Goal: Task Accomplishment & Management: Manage account settings

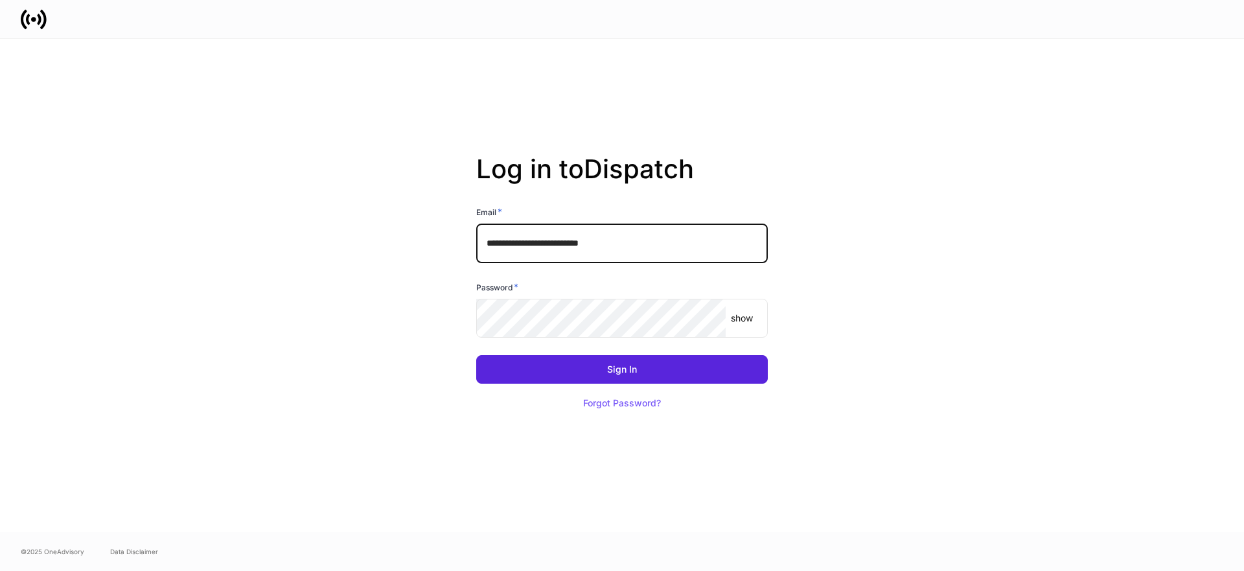
click at [738, 258] on input "**********" at bounding box center [622, 243] width 292 height 39
click at [679, 246] on input "**********" at bounding box center [622, 243] width 292 height 39
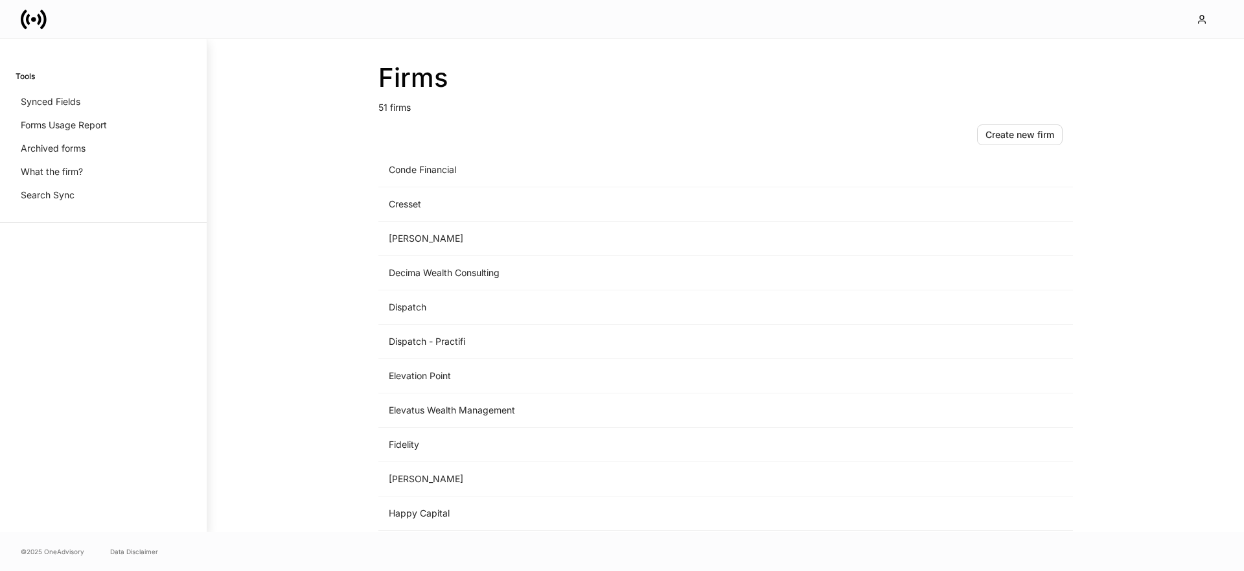
scroll to position [860, 0]
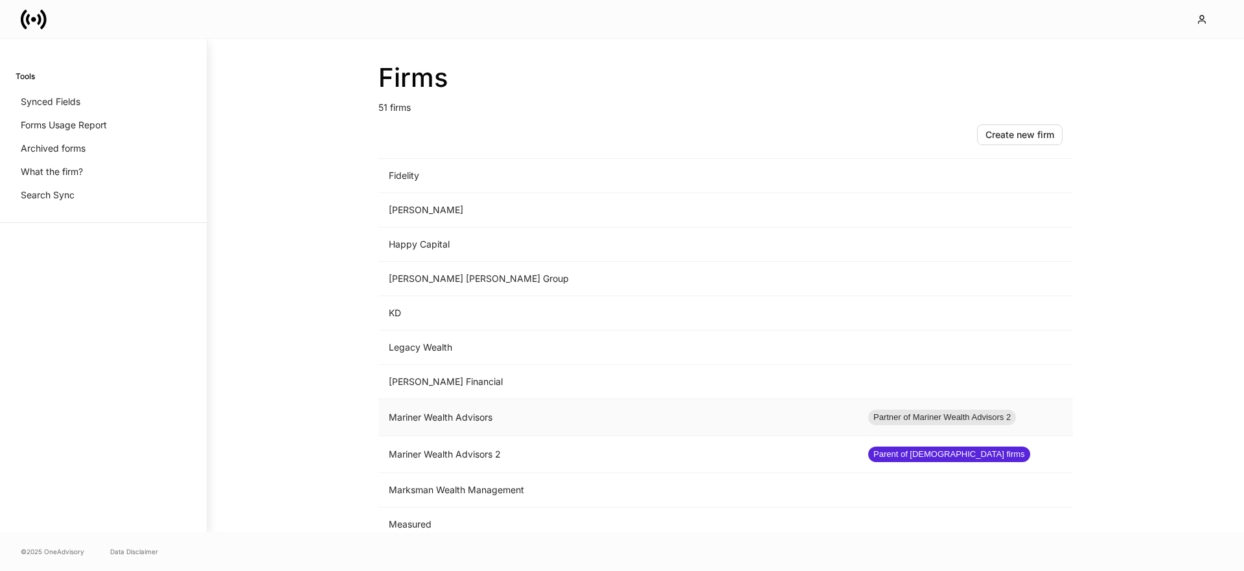
click at [523, 417] on td "Mariner Wealth Advisors" at bounding box center [617, 417] width 479 height 37
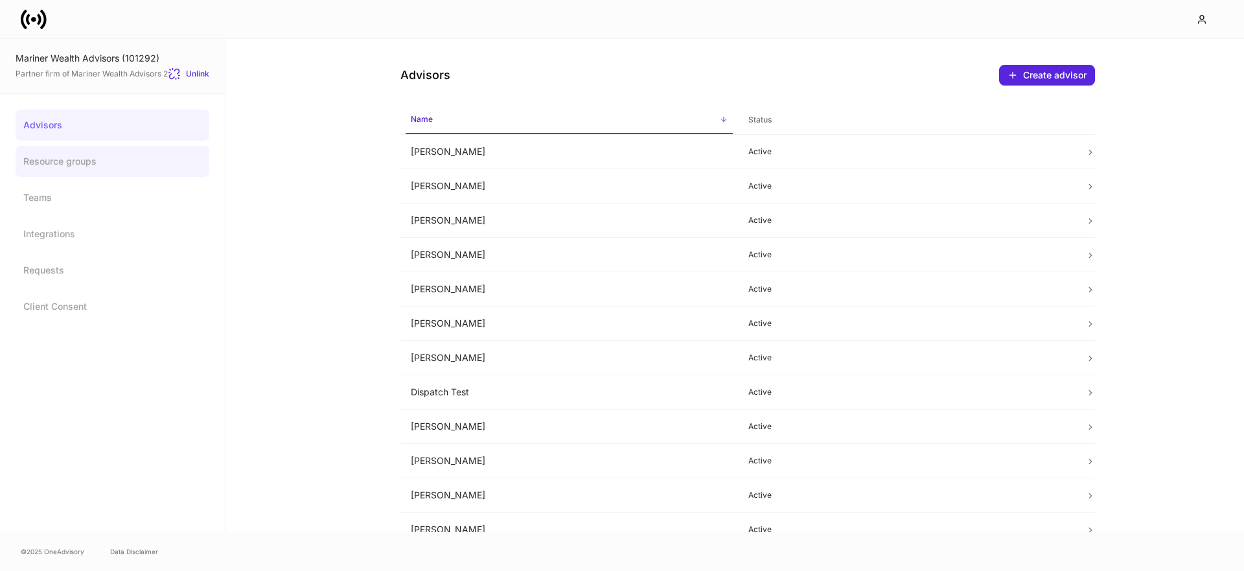
click at [106, 170] on link "Resource groups" at bounding box center [113, 161] width 194 height 31
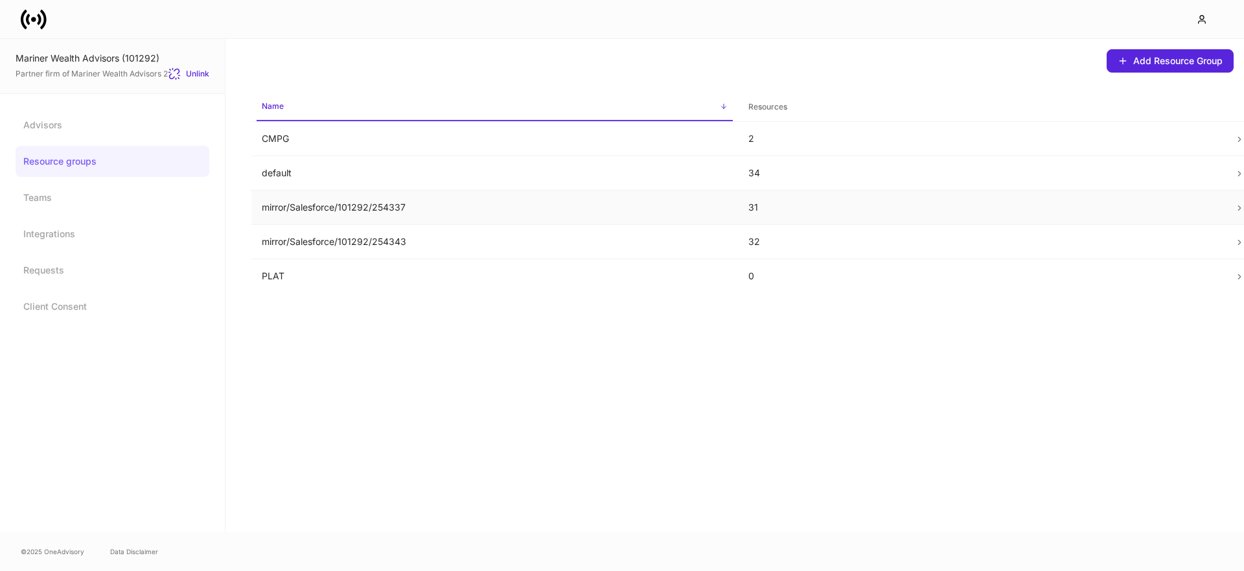
click at [360, 213] on p "mirror/Salesforce/101292/254337" at bounding box center [495, 207] width 466 height 13
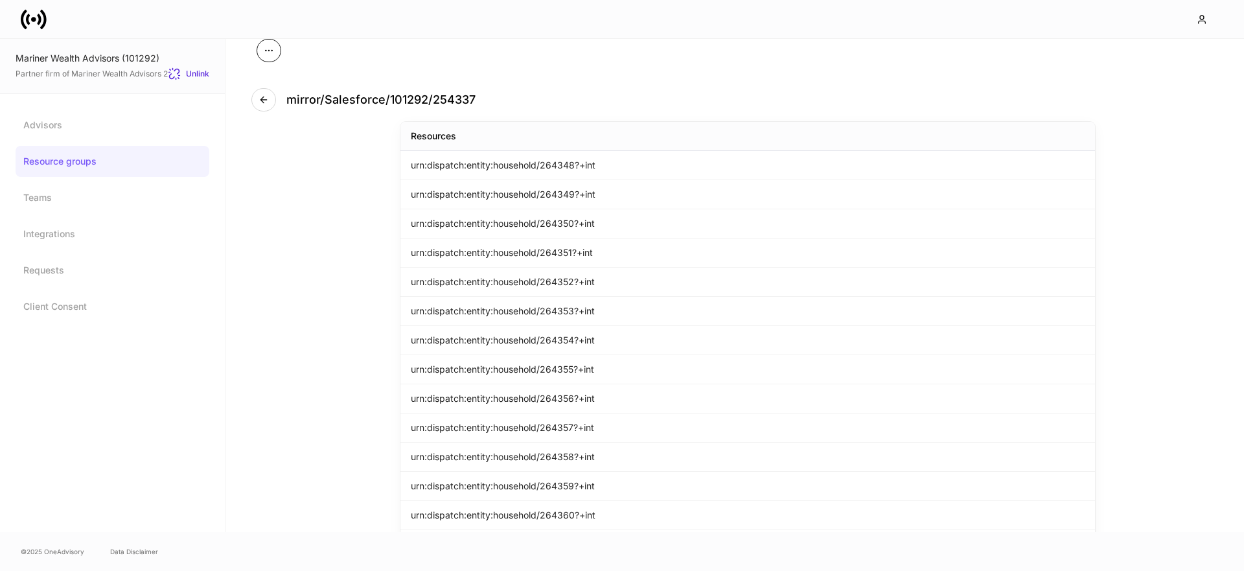
click at [279, 54] on button "button" at bounding box center [269, 50] width 25 height 23
click at [279, 51] on div at bounding box center [622, 285] width 1244 height 571
click at [268, 93] on button "button" at bounding box center [263, 99] width 25 height 23
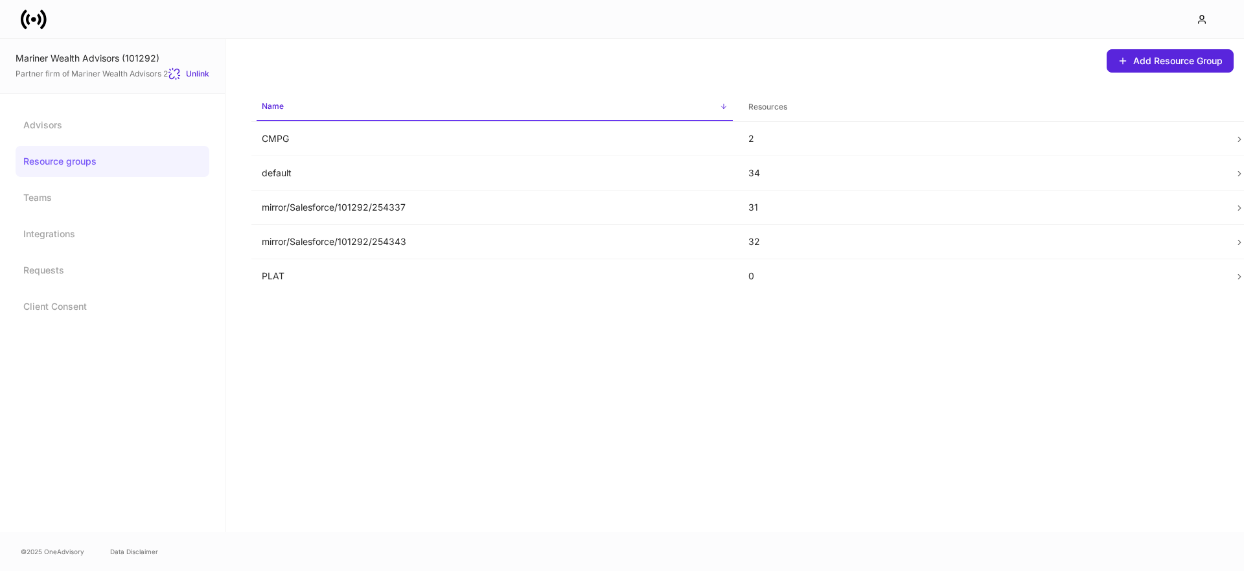
click at [32, 24] on icon at bounding box center [34, 19] width 26 height 26
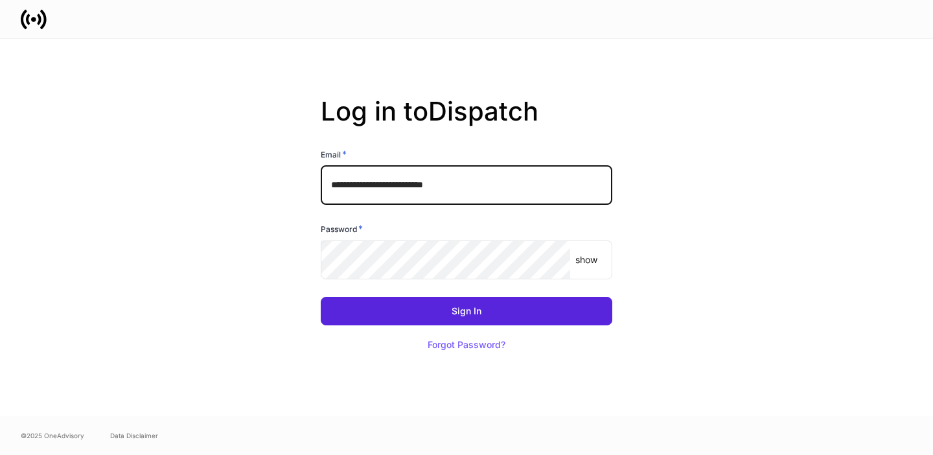
click at [560, 196] on input "**********" at bounding box center [467, 185] width 292 height 39
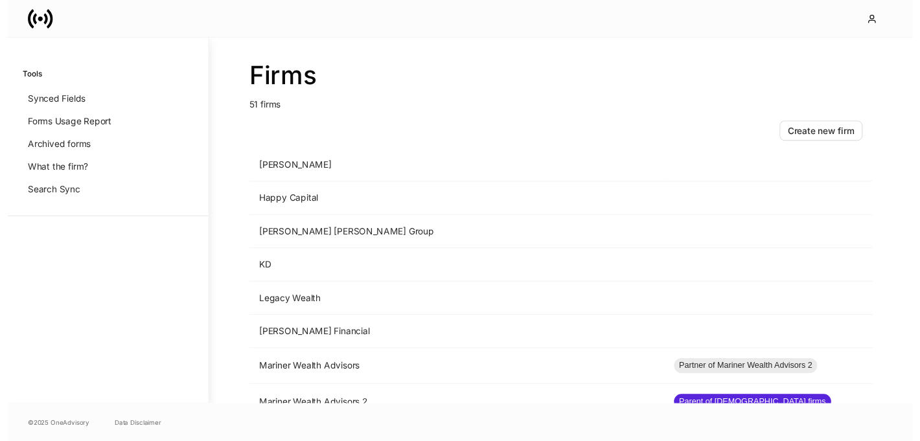
scroll to position [1037, 0]
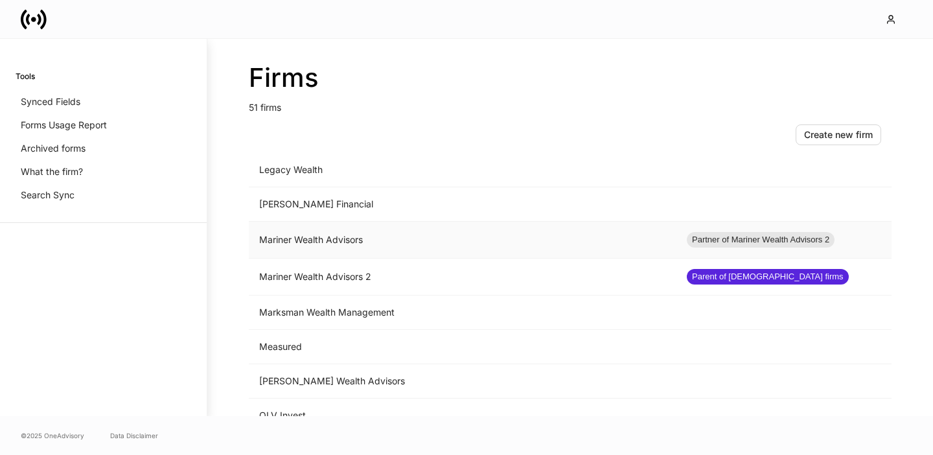
click at [433, 237] on td "Mariner Wealth Advisors" at bounding box center [463, 240] width 428 height 37
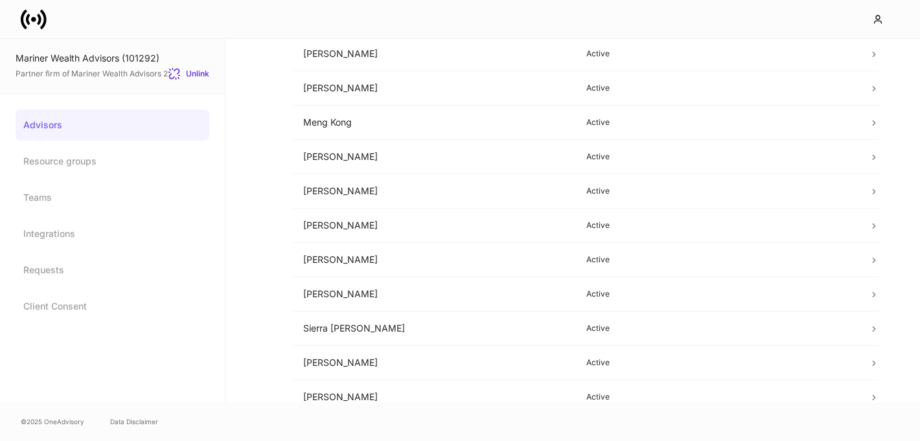
scroll to position [831, 0]
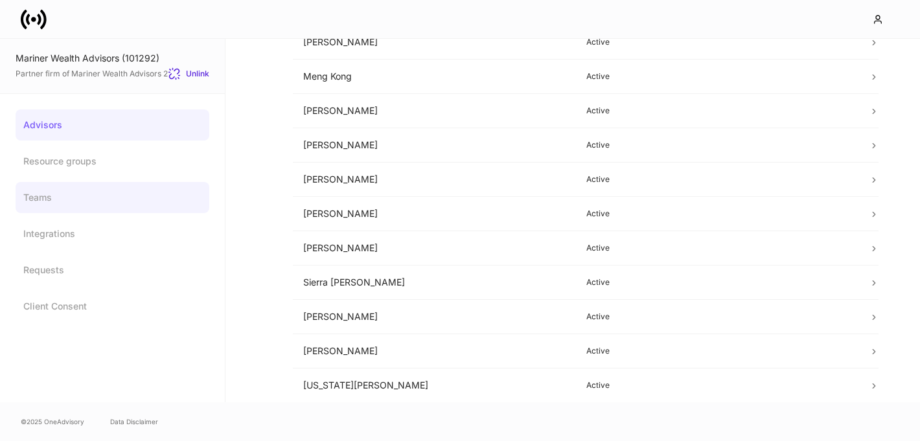
drag, startPoint x: 98, startPoint y: 168, endPoint x: 87, endPoint y: 181, distance: 17.1
click at [98, 168] on link "Resource groups" at bounding box center [113, 161] width 194 height 31
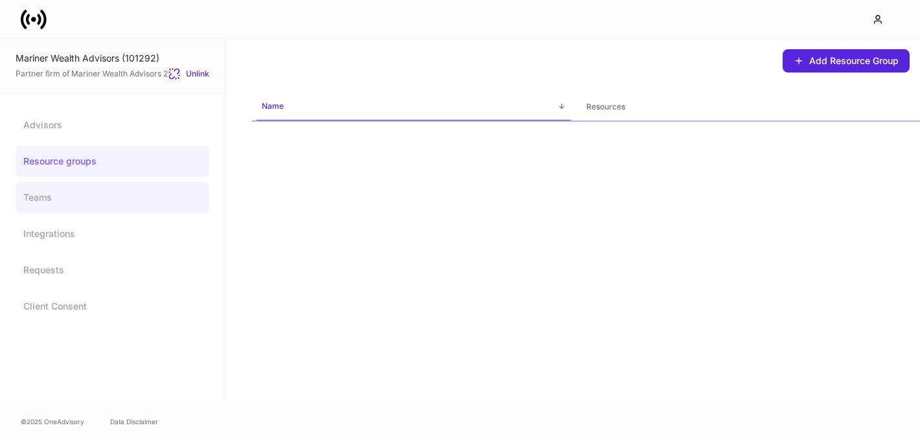
click at [62, 198] on link "Teams" at bounding box center [113, 197] width 194 height 31
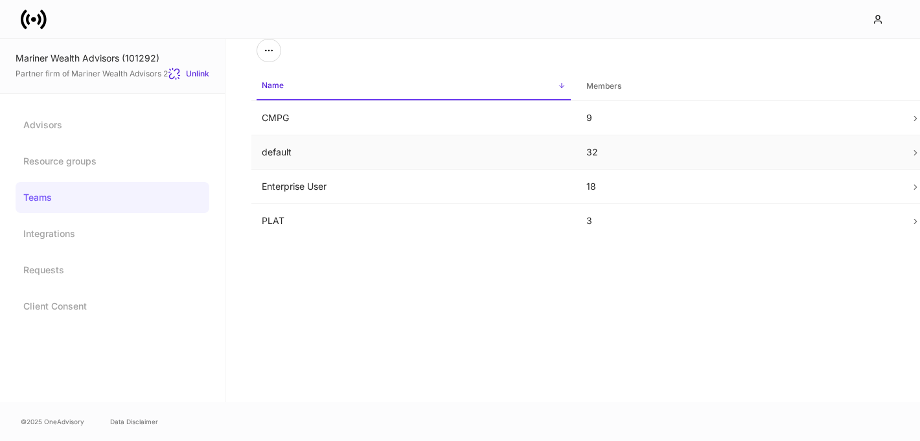
click at [347, 148] on td "default" at bounding box center [413, 152] width 325 height 34
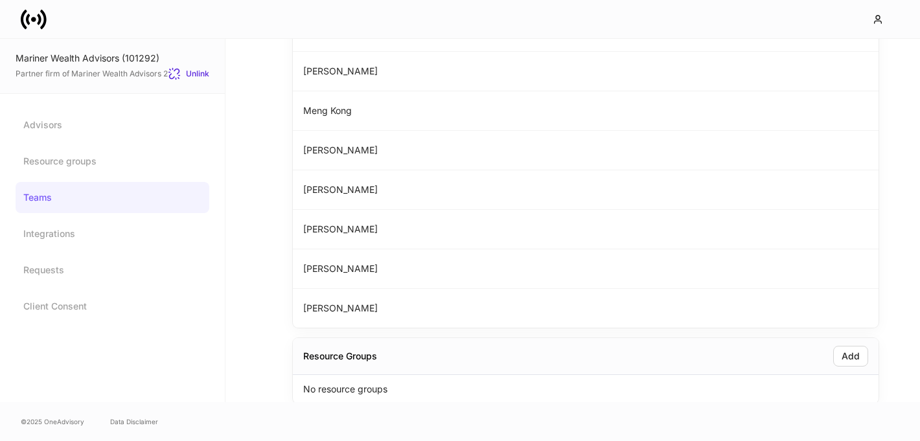
scroll to position [1073, 0]
click at [41, 203] on link "Teams" at bounding box center [113, 197] width 194 height 31
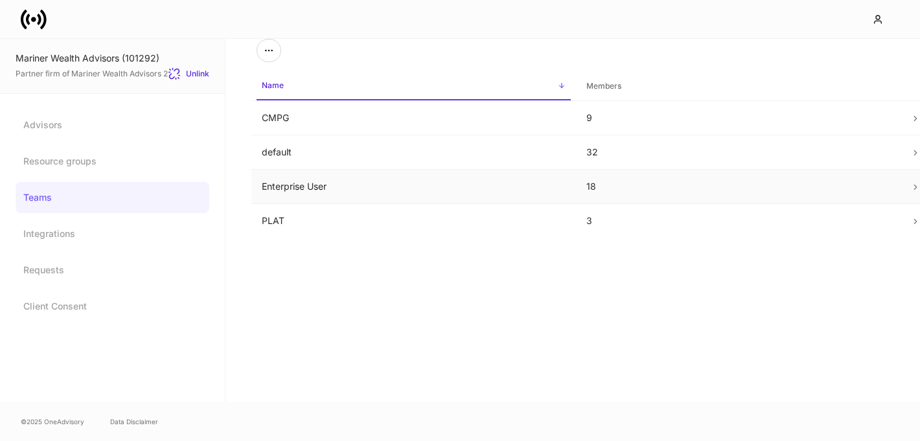
click at [450, 190] on td "Enterprise User" at bounding box center [413, 187] width 325 height 34
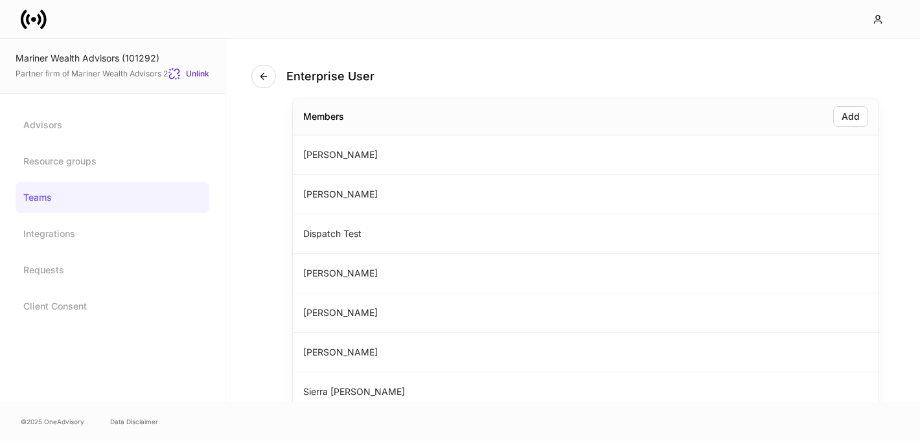
click at [100, 194] on link "Teams" at bounding box center [113, 197] width 194 height 31
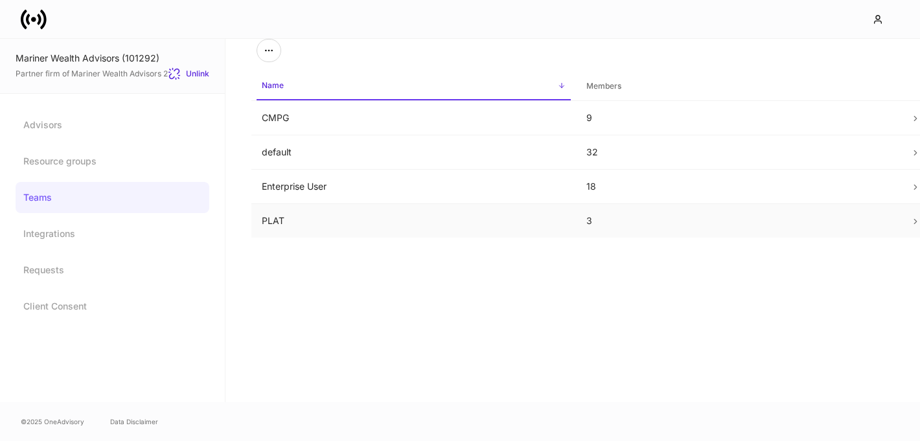
click at [340, 227] on td "PLAT" at bounding box center [413, 221] width 325 height 34
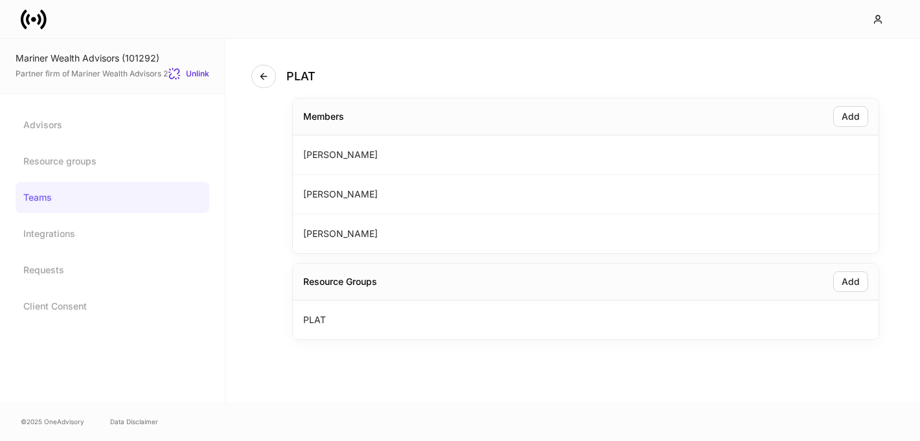
drag, startPoint x: 61, startPoint y: 192, endPoint x: 69, endPoint y: 190, distance: 8.5
click at [62, 192] on link "Teams" at bounding box center [113, 197] width 194 height 31
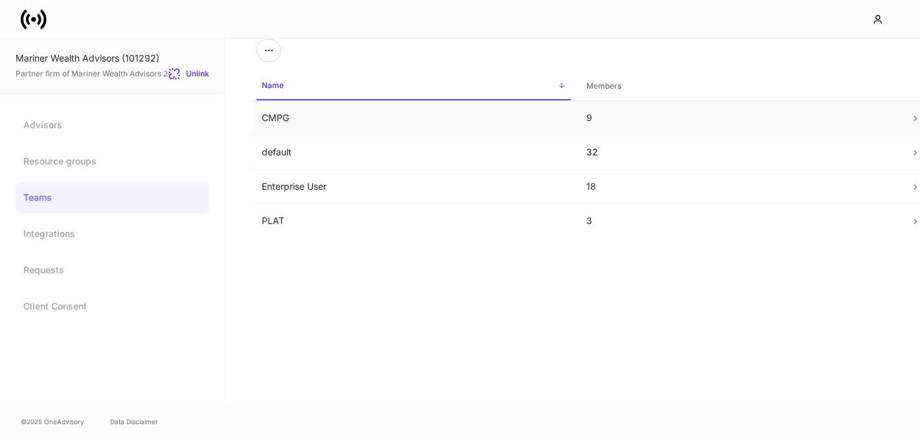
click at [314, 127] on td "CMPG" at bounding box center [413, 118] width 325 height 34
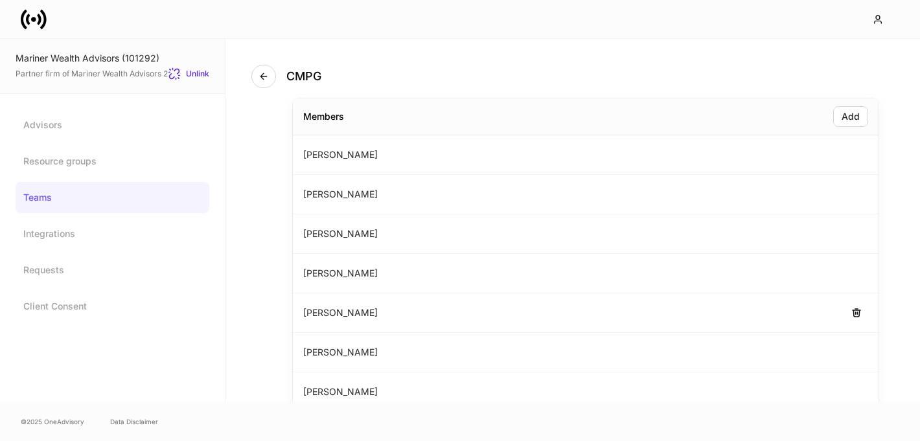
scroll to position [174, 0]
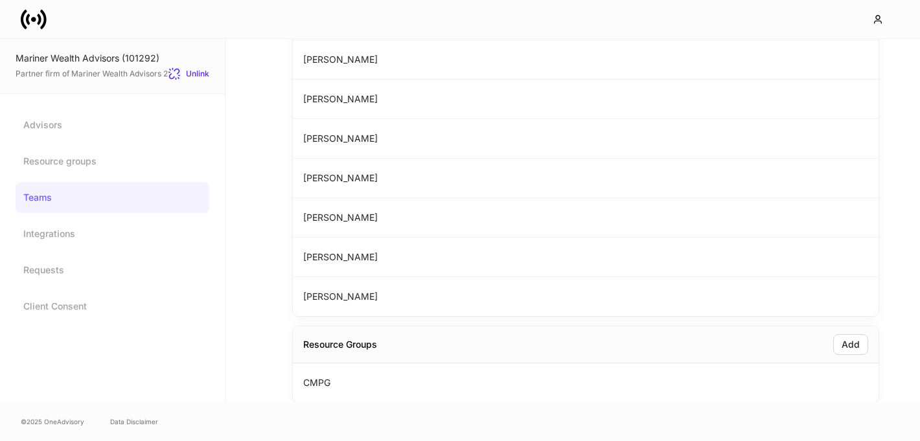
click at [100, 199] on link "Teams" at bounding box center [113, 197] width 194 height 31
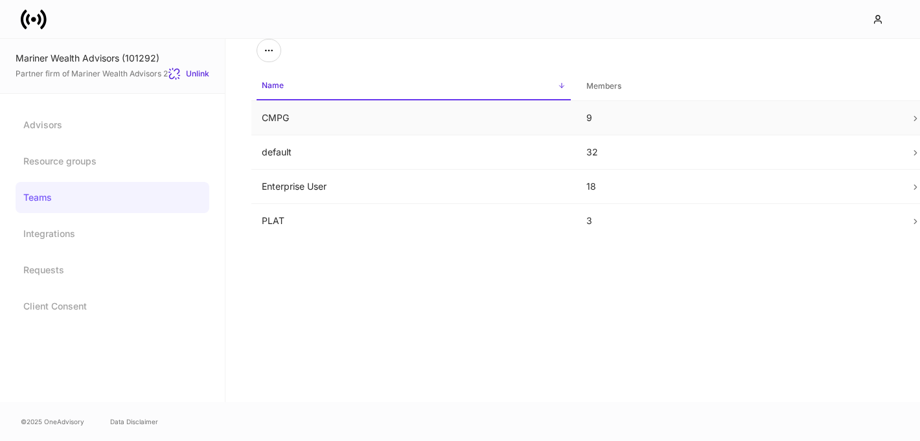
click at [336, 126] on td "CMPG" at bounding box center [413, 118] width 325 height 34
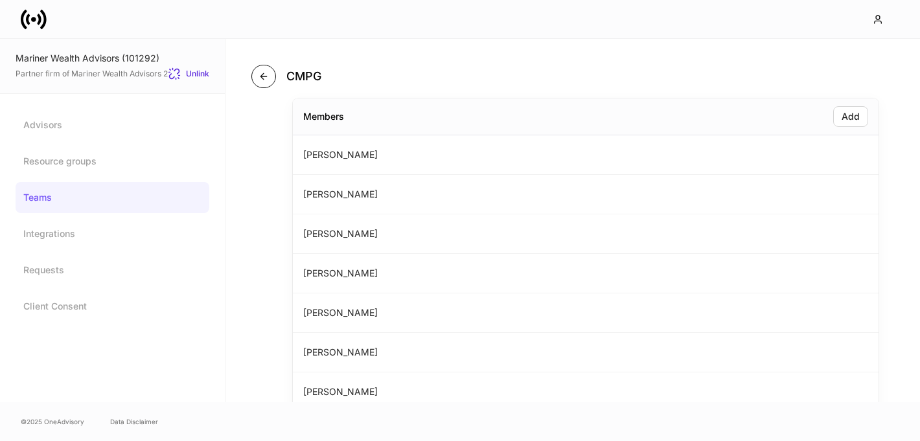
click at [267, 71] on icon "button" at bounding box center [263, 76] width 10 height 10
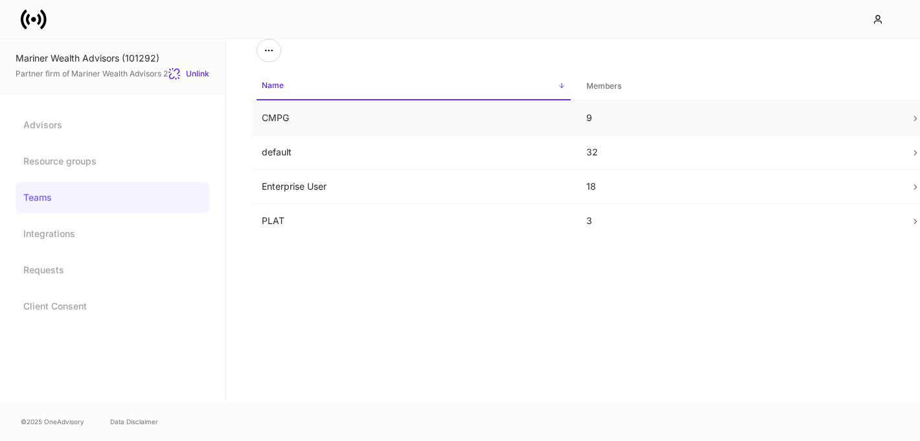
click at [279, 119] on td "CMPG" at bounding box center [413, 118] width 325 height 34
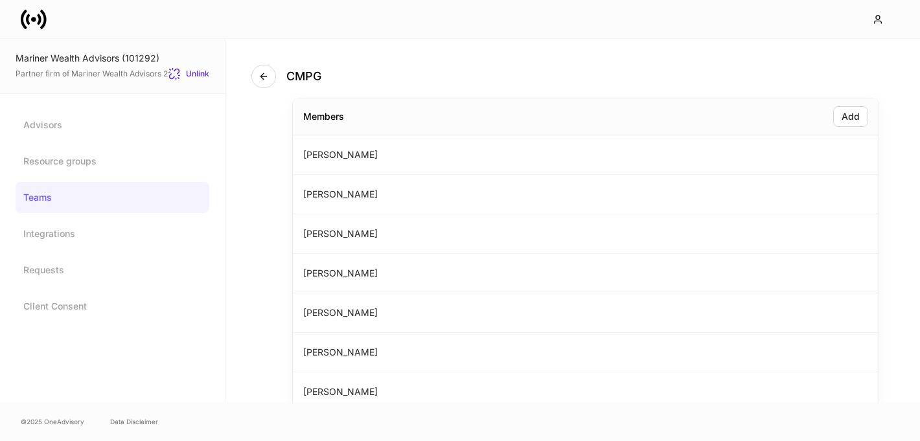
click at [74, 201] on link "Teams" at bounding box center [113, 197] width 194 height 31
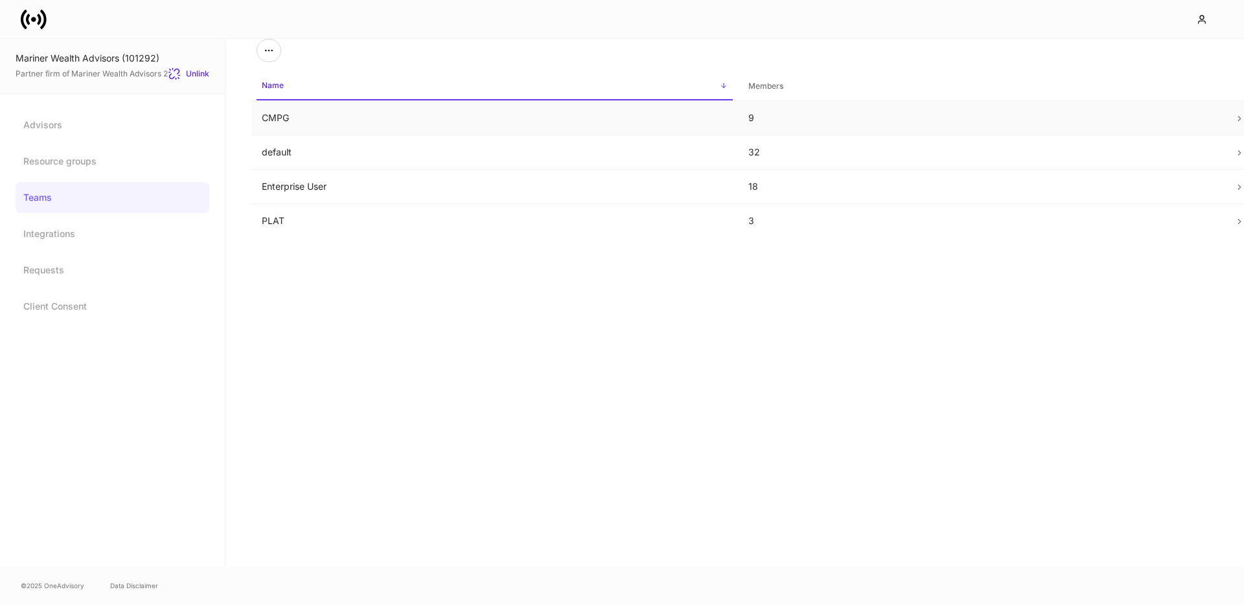
click at [932, 122] on td "9" at bounding box center [981, 118] width 487 height 34
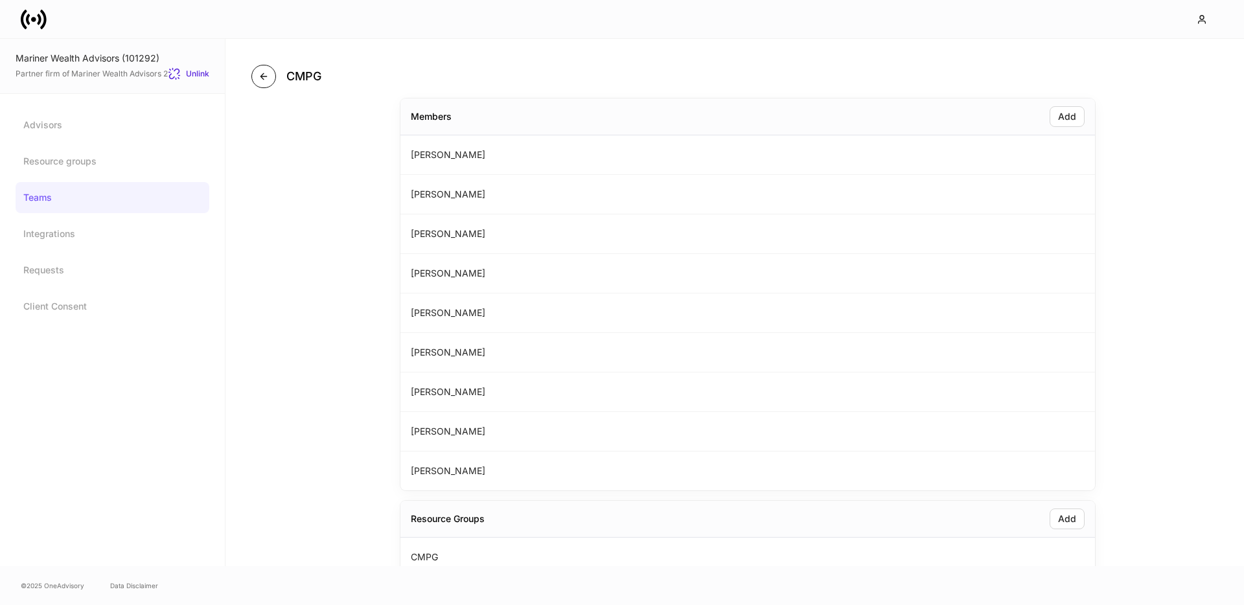
click at [256, 79] on button "button" at bounding box center [263, 76] width 25 height 23
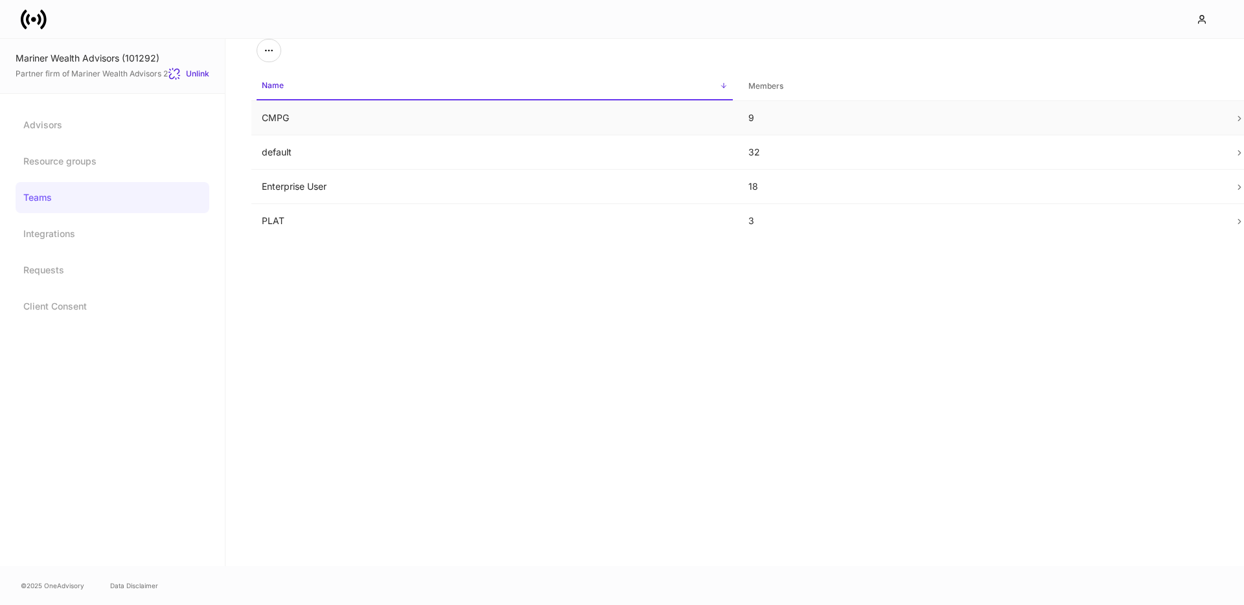
click at [315, 116] on td "CMPG" at bounding box center [494, 118] width 487 height 34
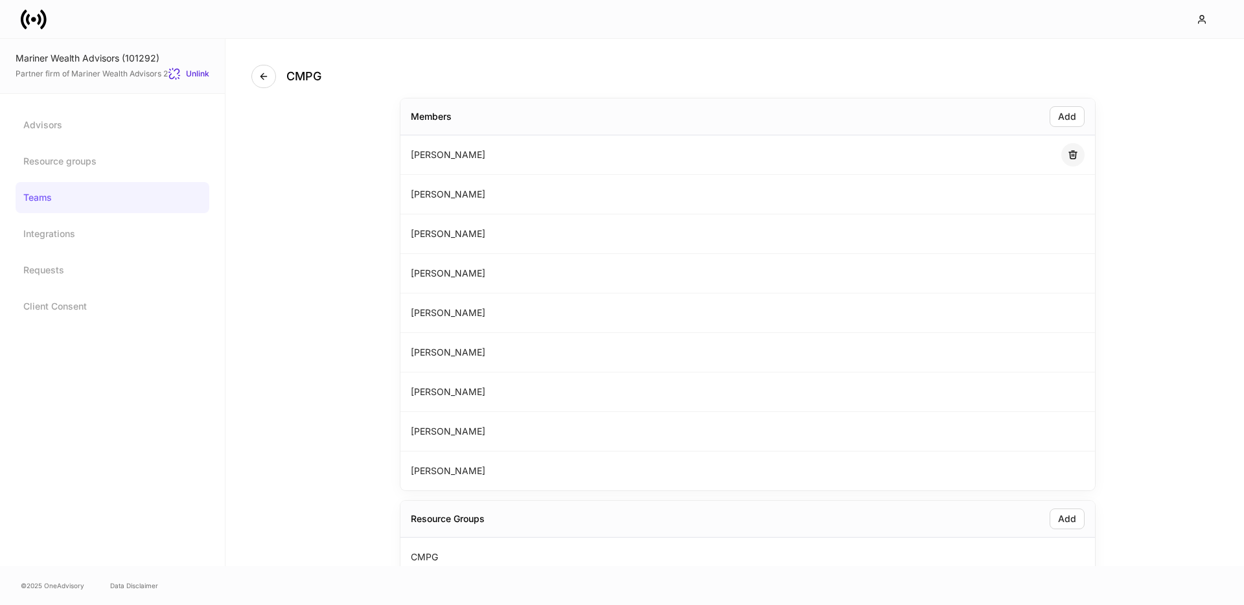
click at [932, 154] on icon "button" at bounding box center [1073, 155] width 10 height 10
click at [932, 159] on icon "button" at bounding box center [1073, 155] width 8 height 8
click at [932, 190] on icon "button" at bounding box center [1073, 194] width 8 height 8
click at [932, 159] on icon "button" at bounding box center [1073, 155] width 8 height 8
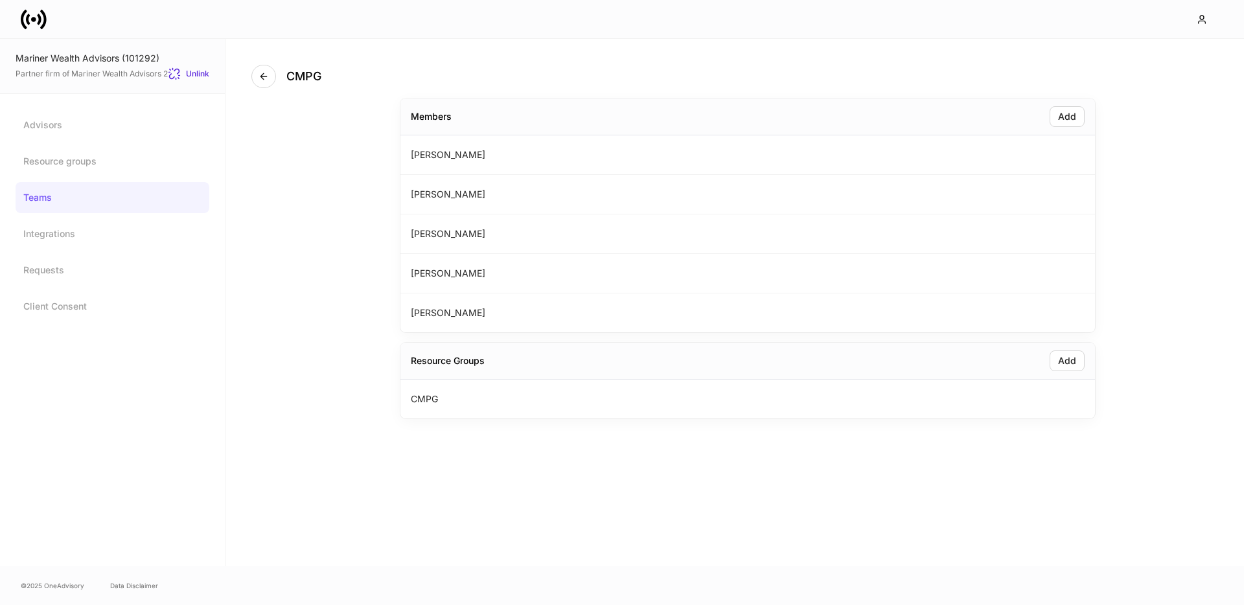
click at [932, 159] on icon "button" at bounding box center [1073, 155] width 8 height 8
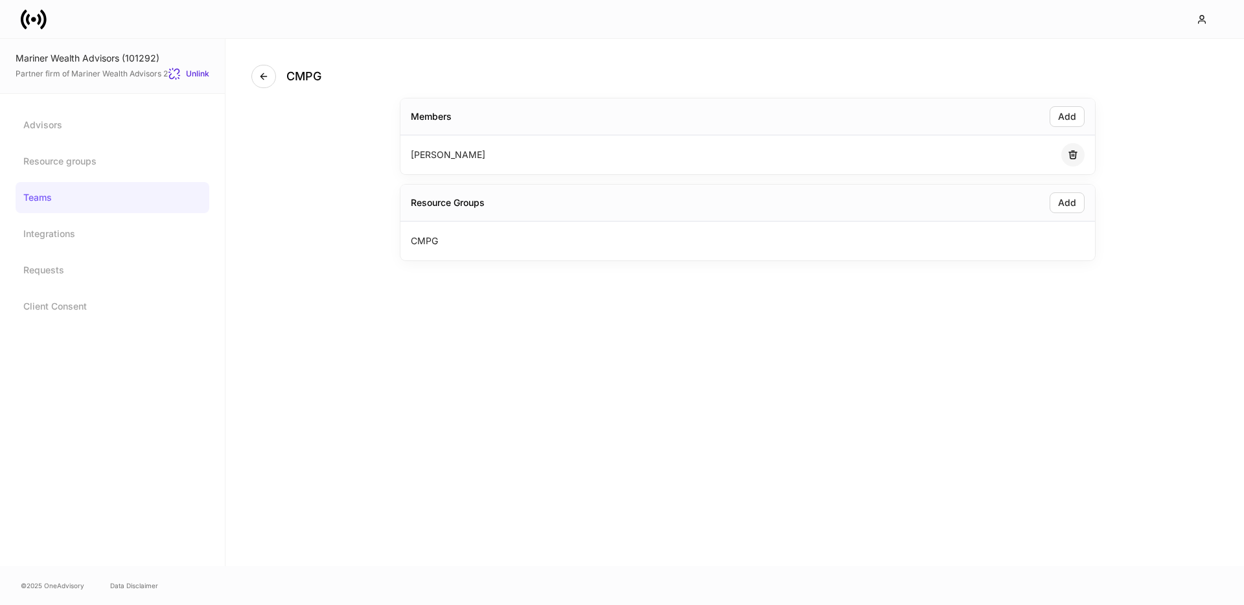
click at [932, 157] on icon "button" at bounding box center [1073, 155] width 10 height 10
click at [146, 129] on link "Advisors" at bounding box center [113, 124] width 194 height 31
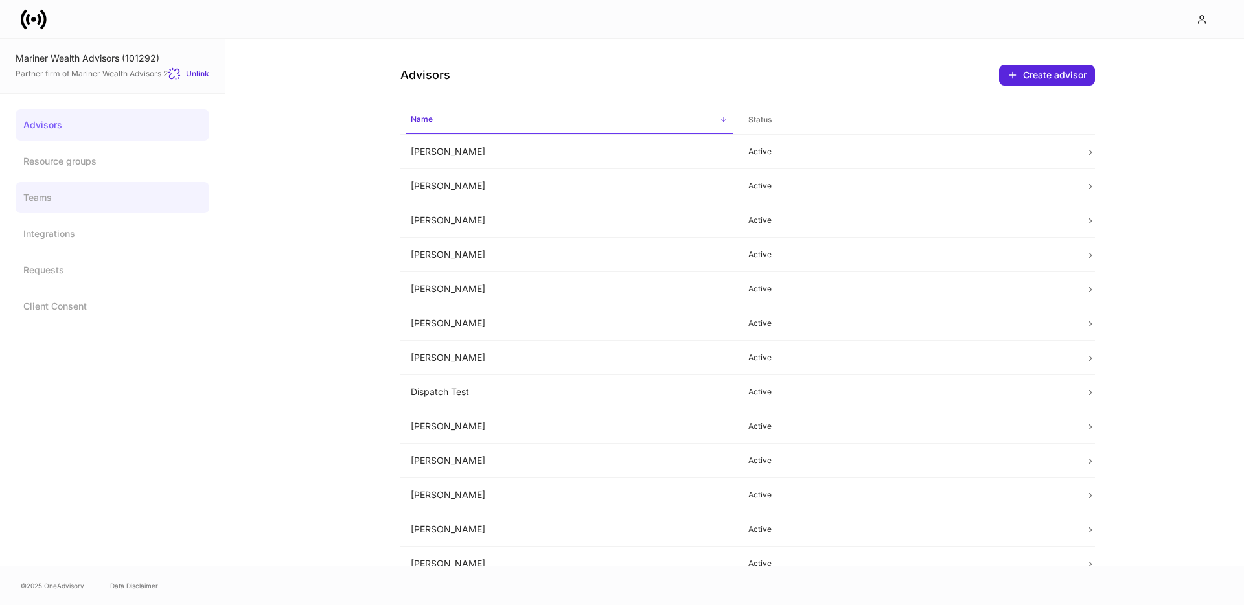
click at [30, 192] on link "Teams" at bounding box center [113, 197] width 194 height 31
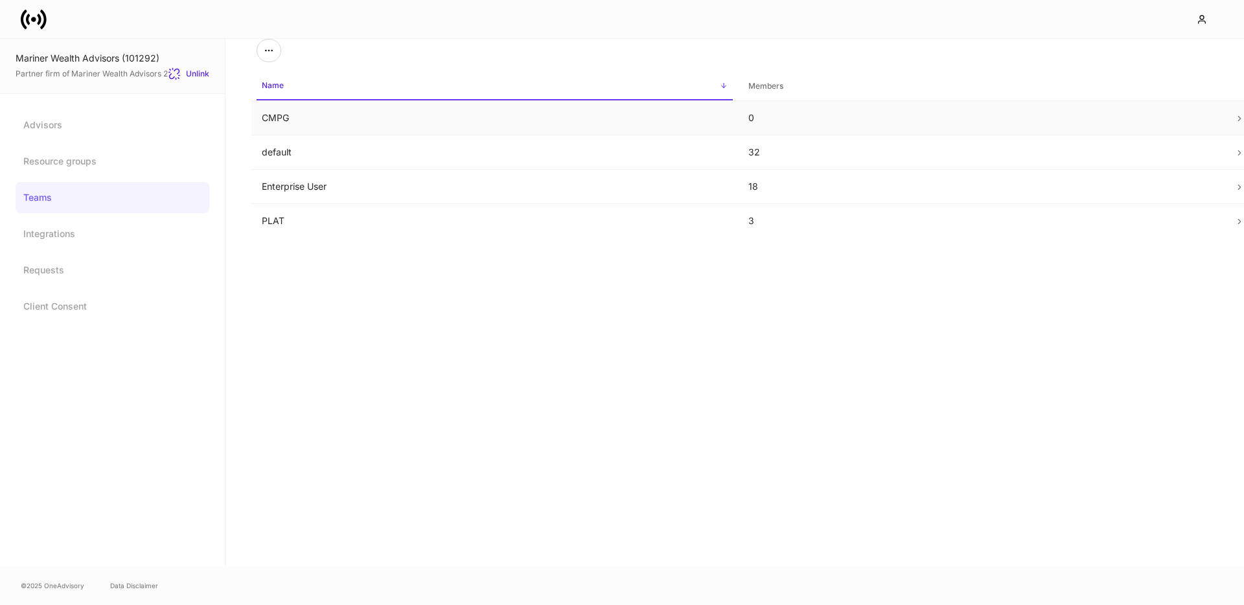
click at [357, 113] on td "CMPG" at bounding box center [494, 118] width 487 height 34
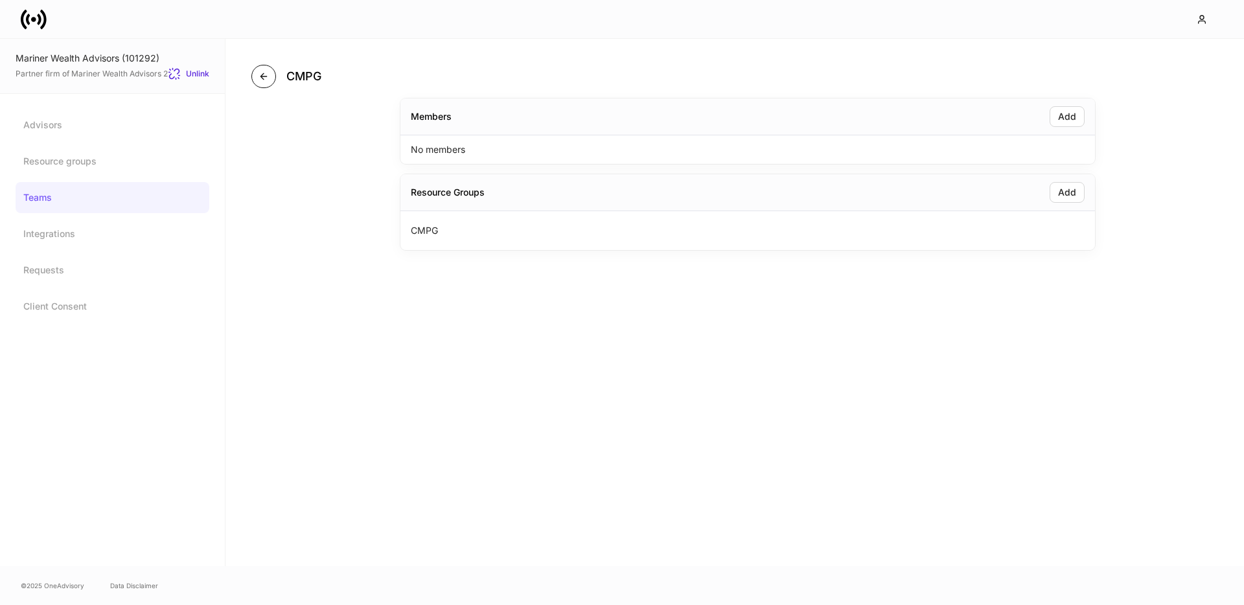
click at [273, 82] on button "button" at bounding box center [263, 76] width 25 height 23
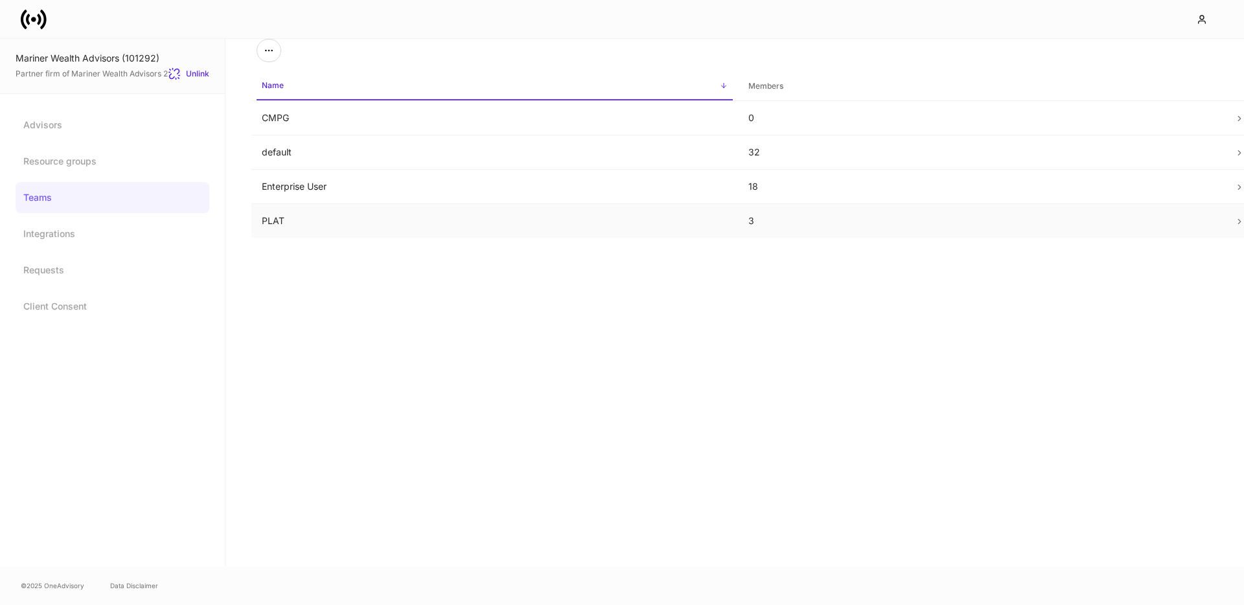
click at [558, 233] on td "PLAT" at bounding box center [494, 221] width 487 height 34
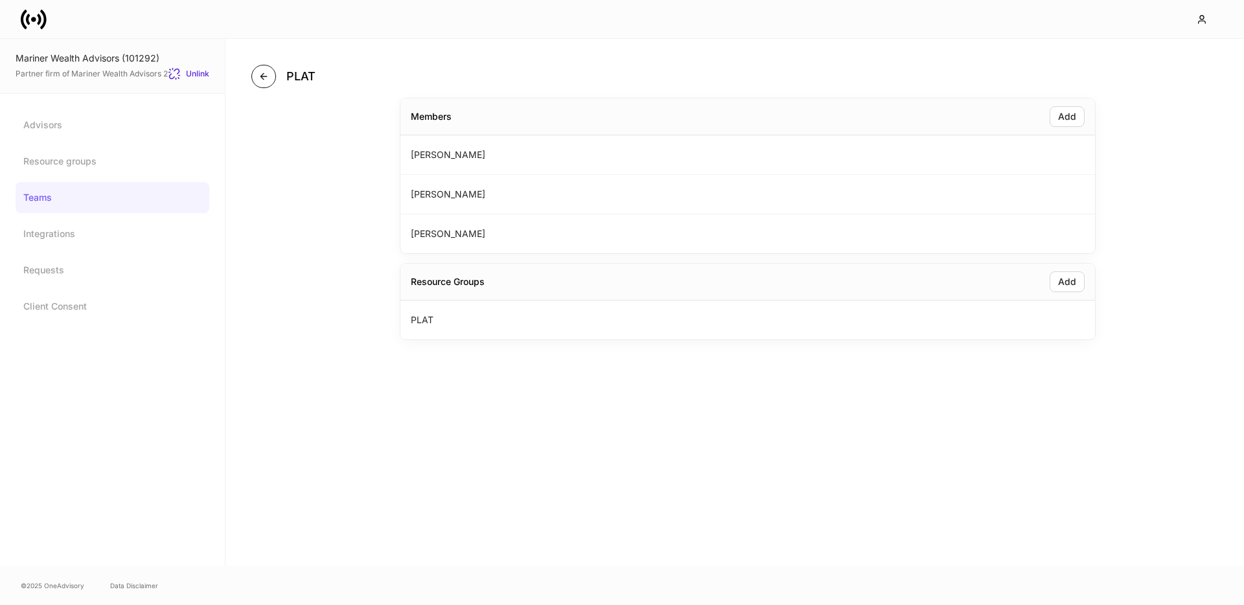
click at [259, 81] on icon "button" at bounding box center [263, 76] width 10 height 10
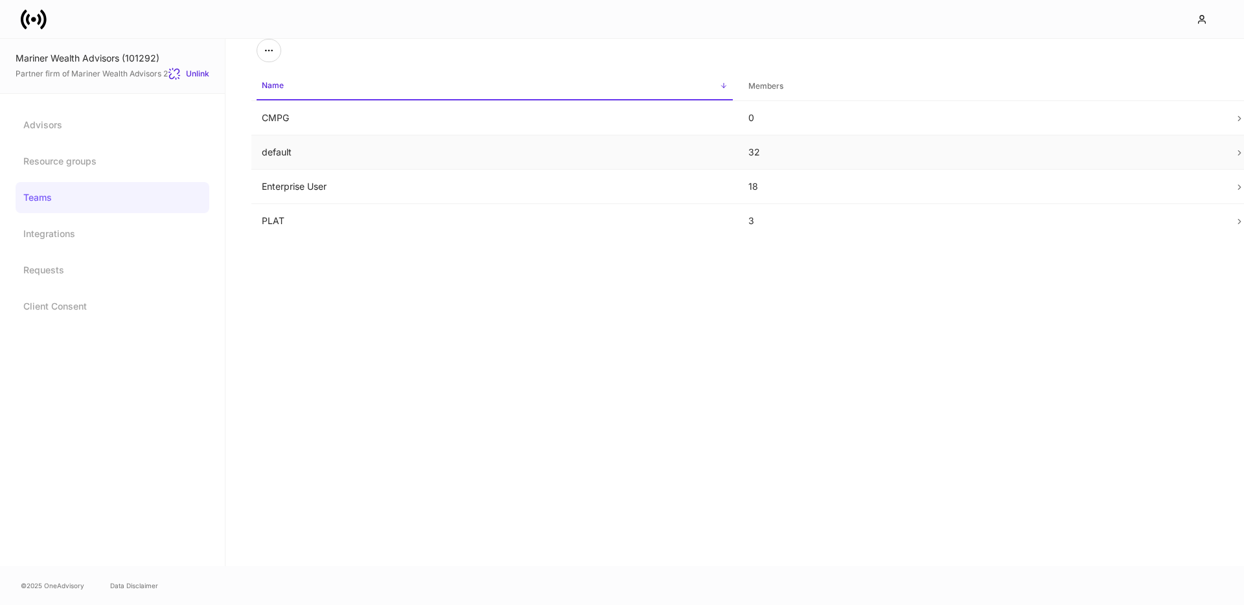
click at [341, 150] on td "default" at bounding box center [494, 152] width 487 height 34
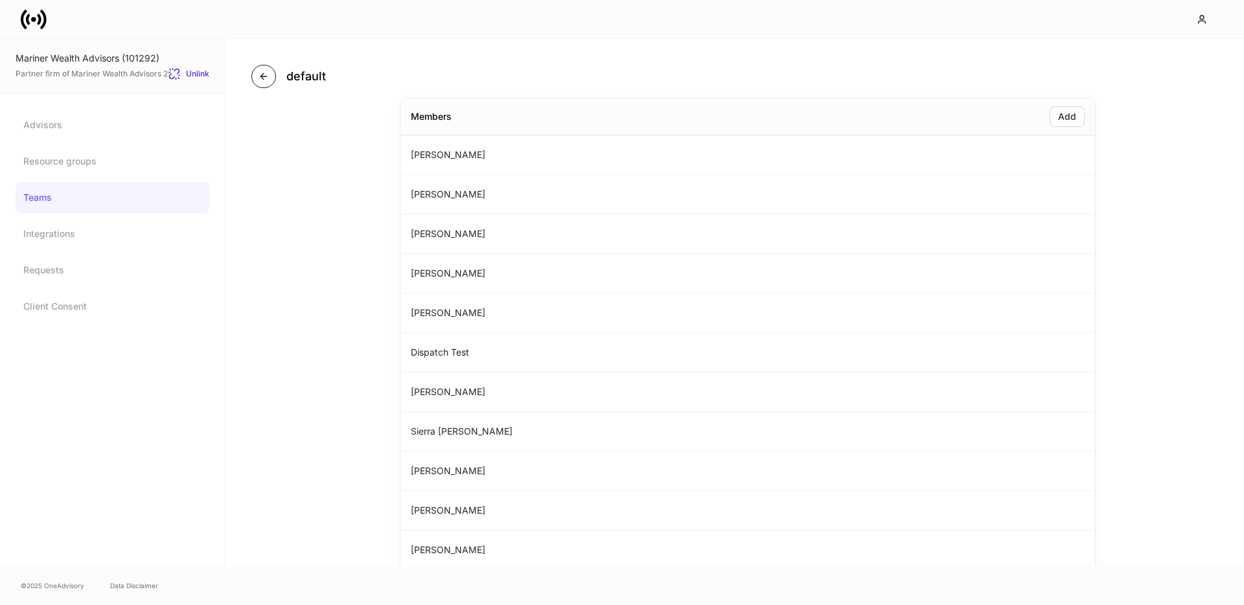
click at [266, 78] on icon "button" at bounding box center [263, 76] width 10 height 10
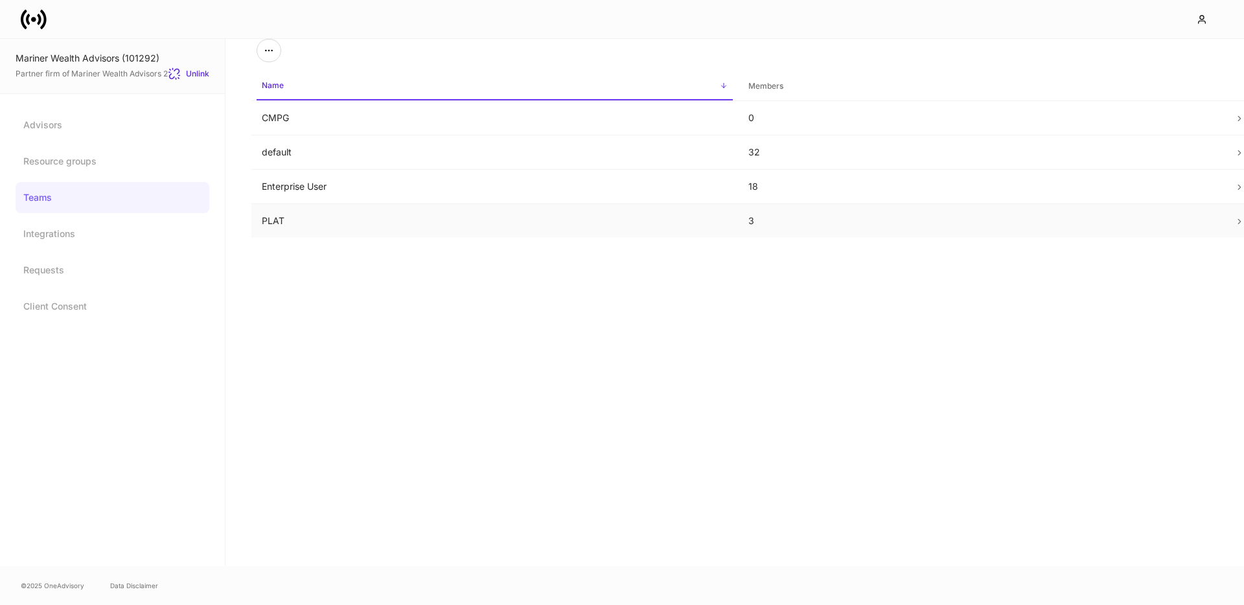
click at [321, 220] on td "PLAT" at bounding box center [494, 221] width 487 height 34
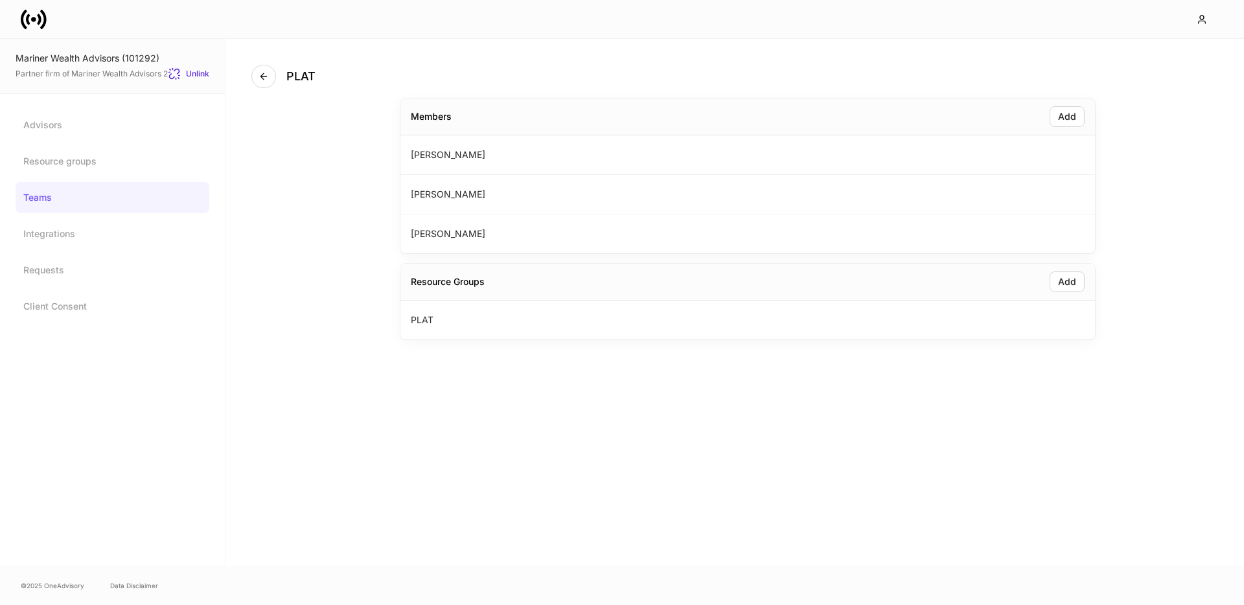
click at [183, 194] on link "Teams" at bounding box center [113, 197] width 194 height 31
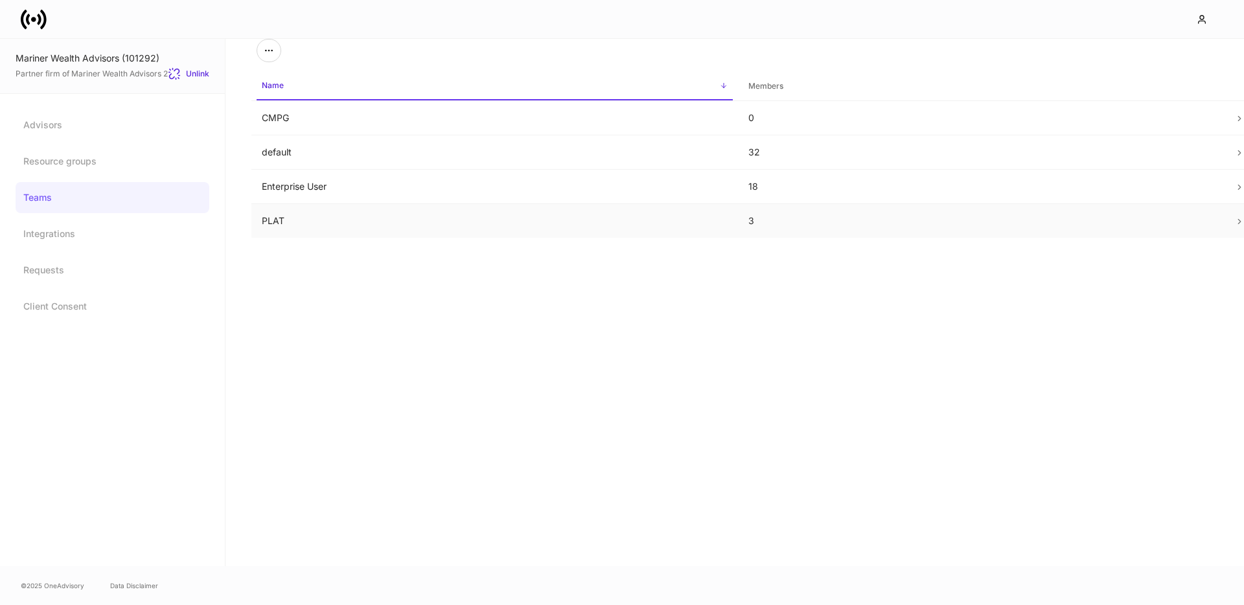
click at [340, 224] on td "PLAT" at bounding box center [494, 221] width 487 height 34
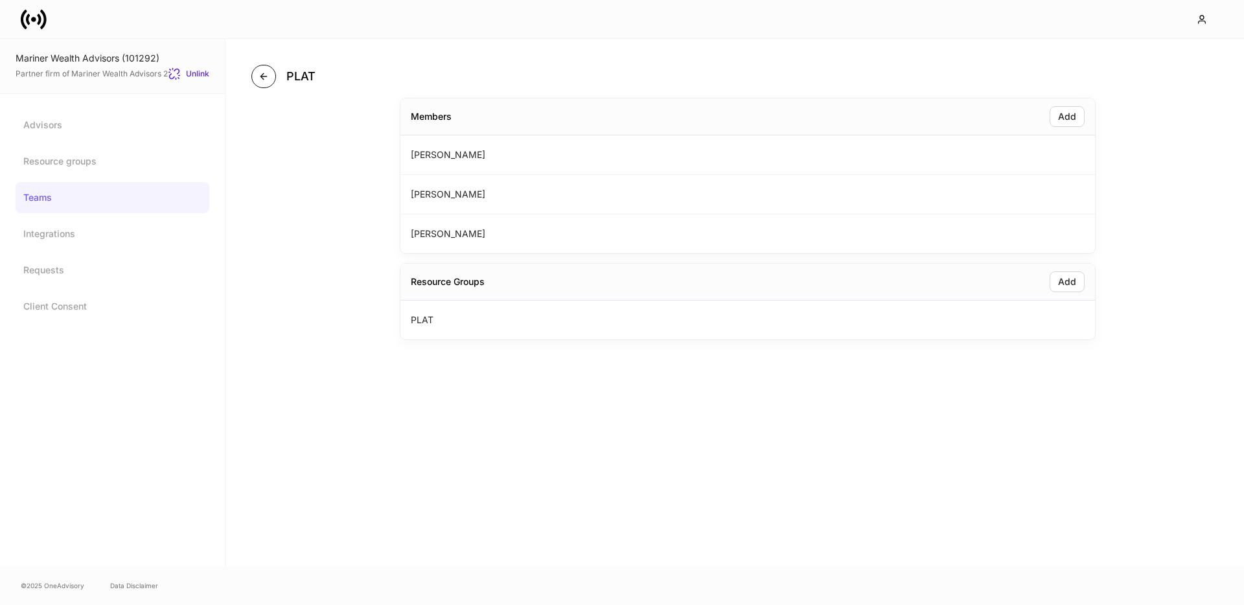
click at [258, 79] on button "button" at bounding box center [263, 76] width 25 height 23
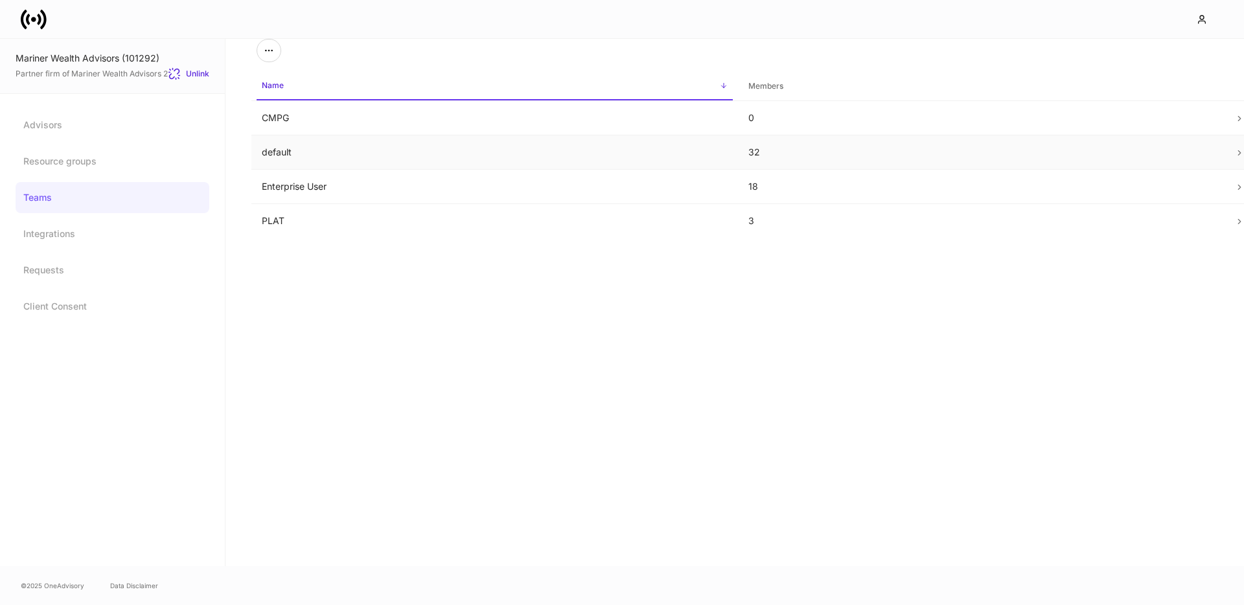
click at [362, 161] on td "default" at bounding box center [494, 152] width 487 height 34
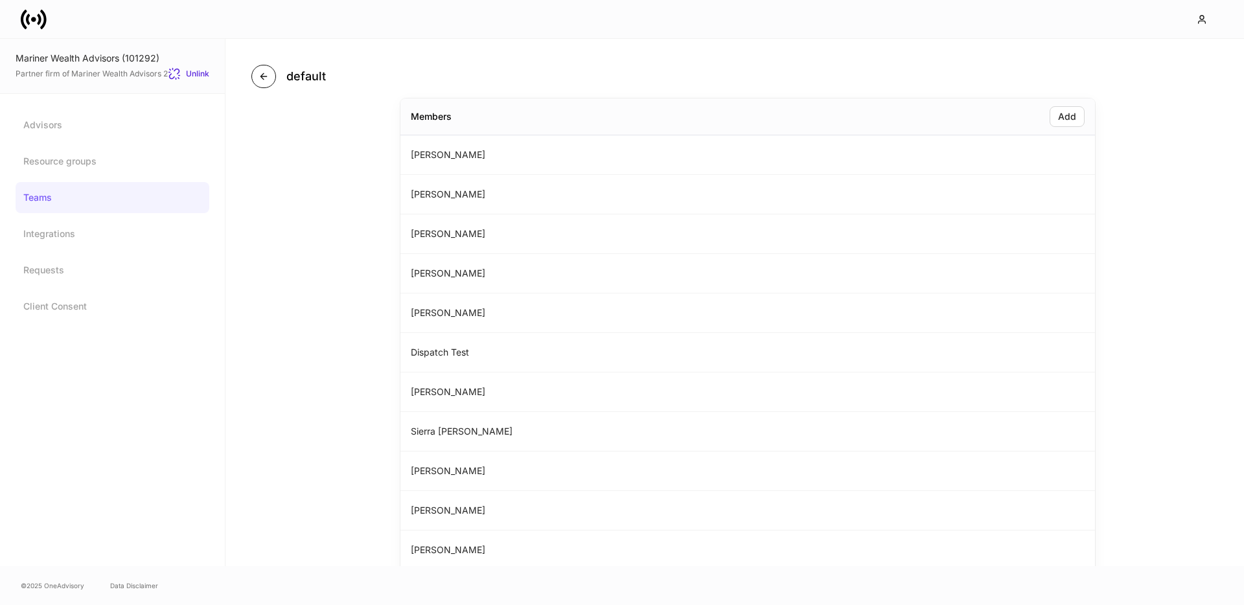
click at [268, 80] on icon "button" at bounding box center [263, 76] width 10 height 10
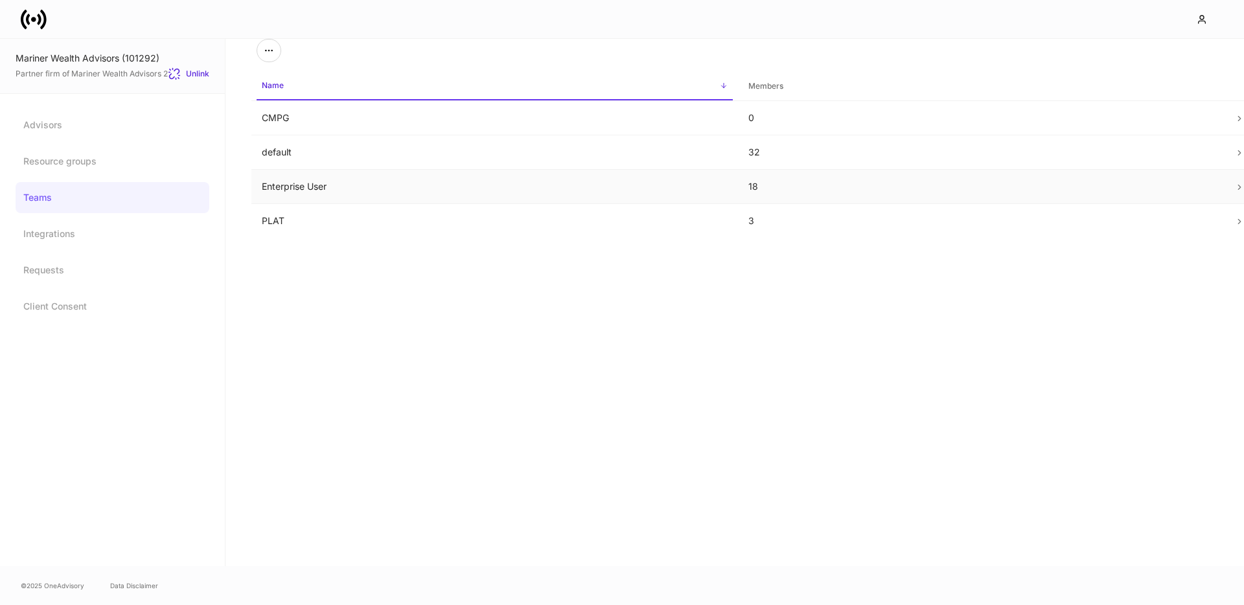
click at [339, 185] on td "Enterprise User" at bounding box center [494, 187] width 487 height 34
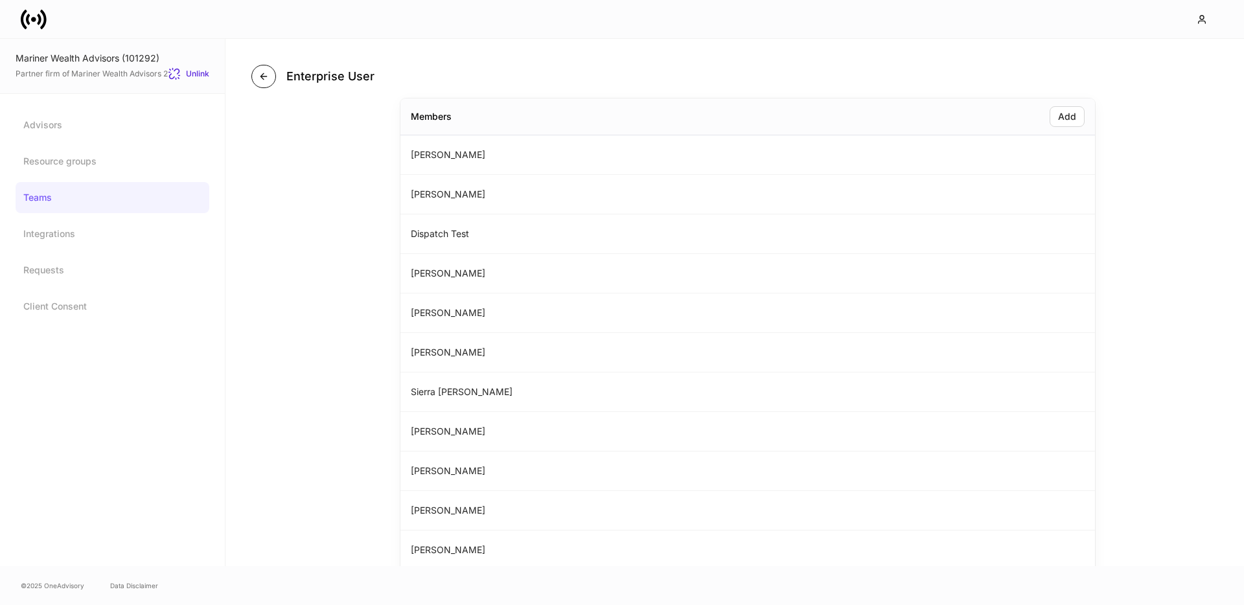
click at [268, 82] on button "button" at bounding box center [263, 76] width 25 height 23
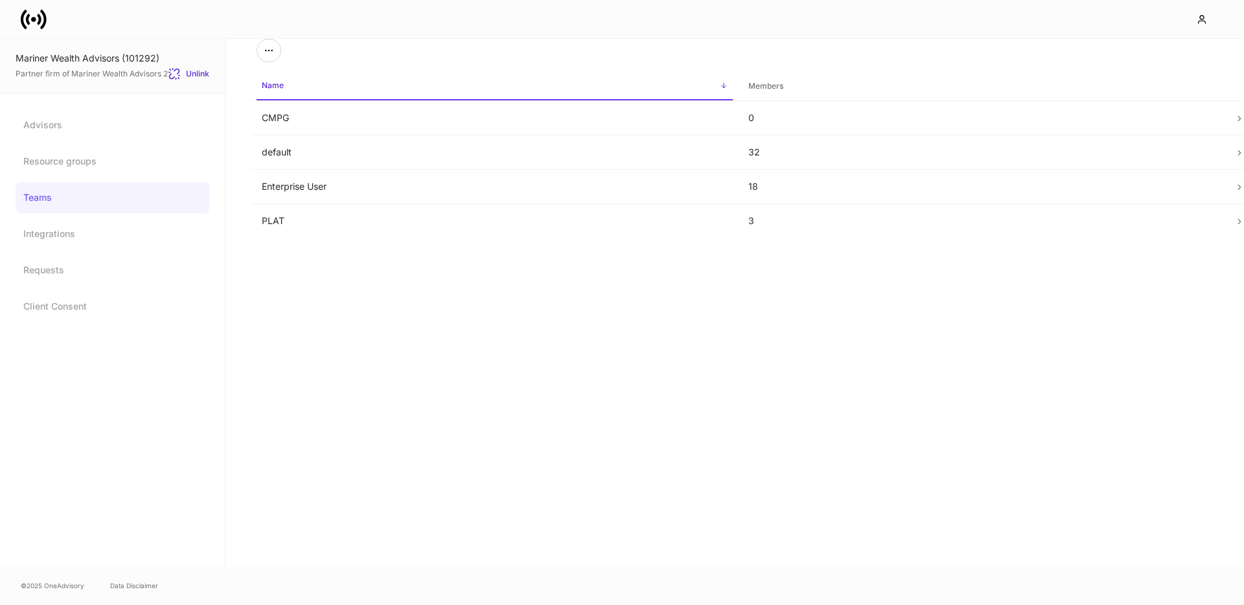
drag, startPoint x: 94, startPoint y: 115, endPoint x: 262, endPoint y: 179, distance: 180.0
click at [94, 116] on link "Advisors" at bounding box center [113, 124] width 194 height 31
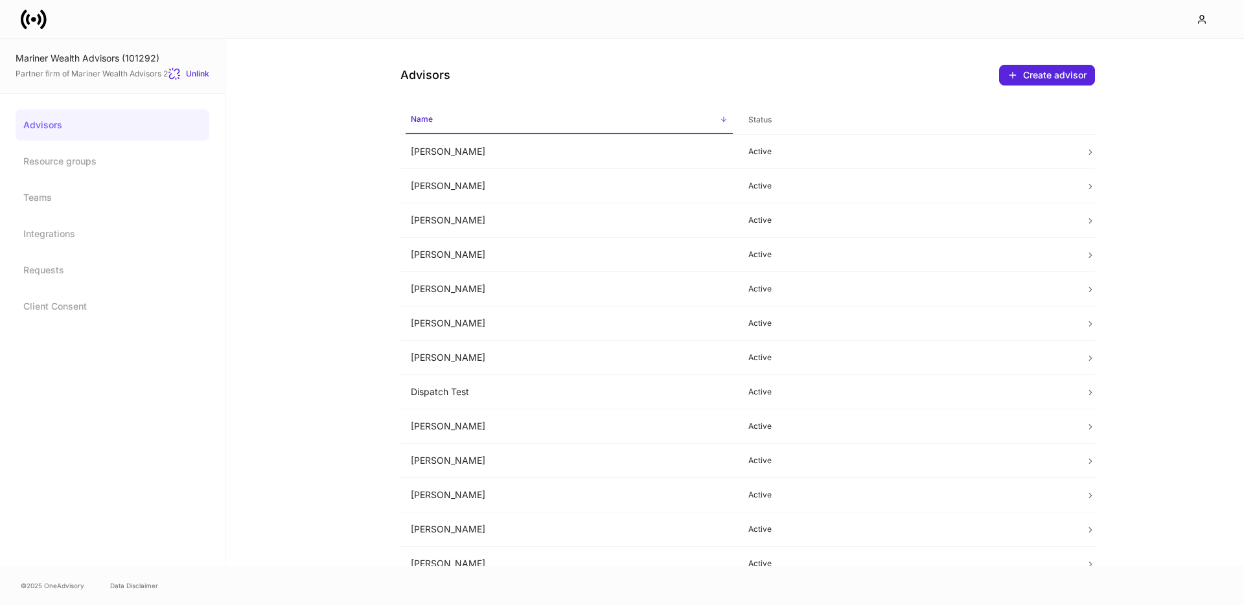
click at [932, 155] on icon at bounding box center [1090, 152] width 9 height 9
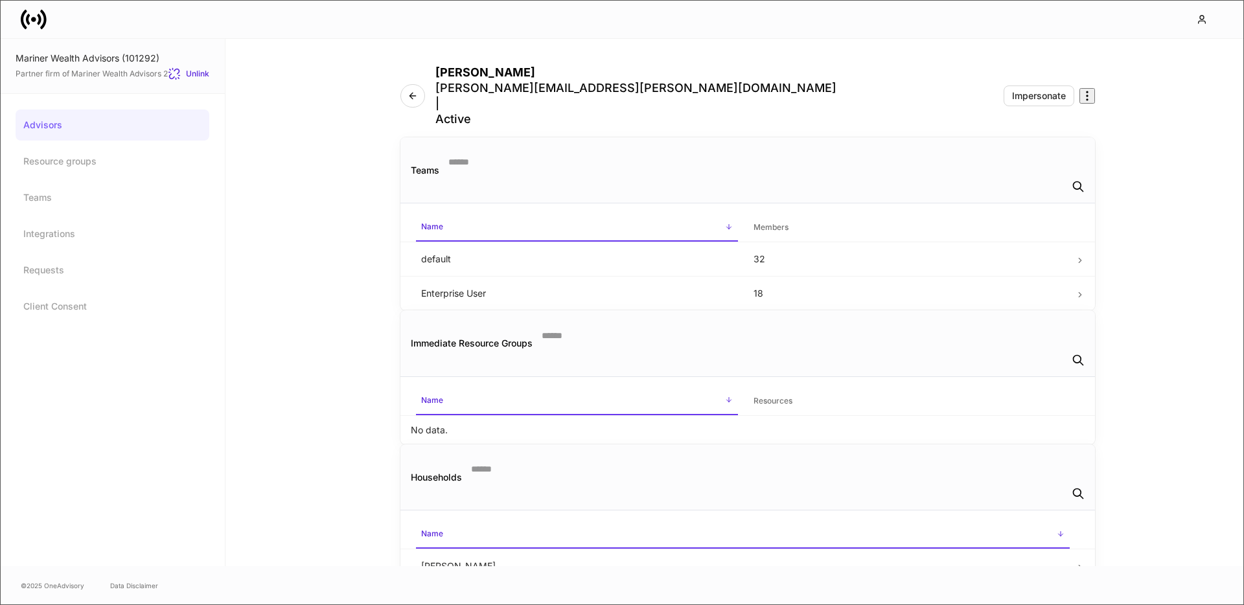
click at [932, 88] on button "button" at bounding box center [1087, 96] width 16 height 16
click at [932, 454] on div at bounding box center [622, 605] width 1244 height 0
click at [47, 195] on link "Teams" at bounding box center [113, 197] width 194 height 31
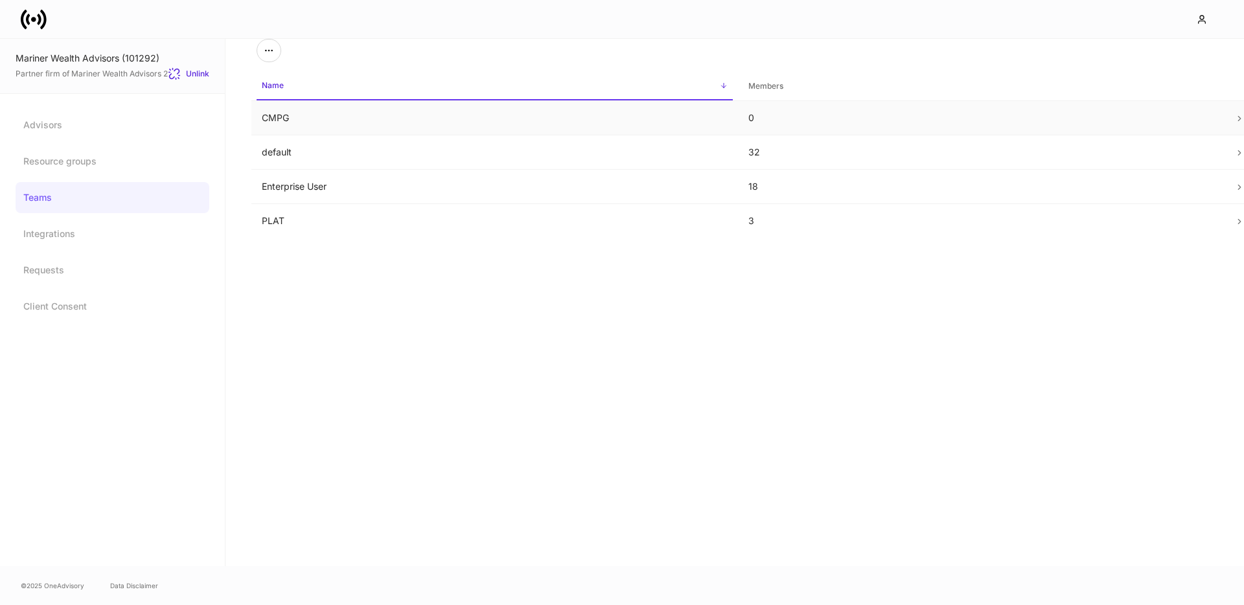
click at [595, 112] on td "CMPG" at bounding box center [494, 118] width 487 height 34
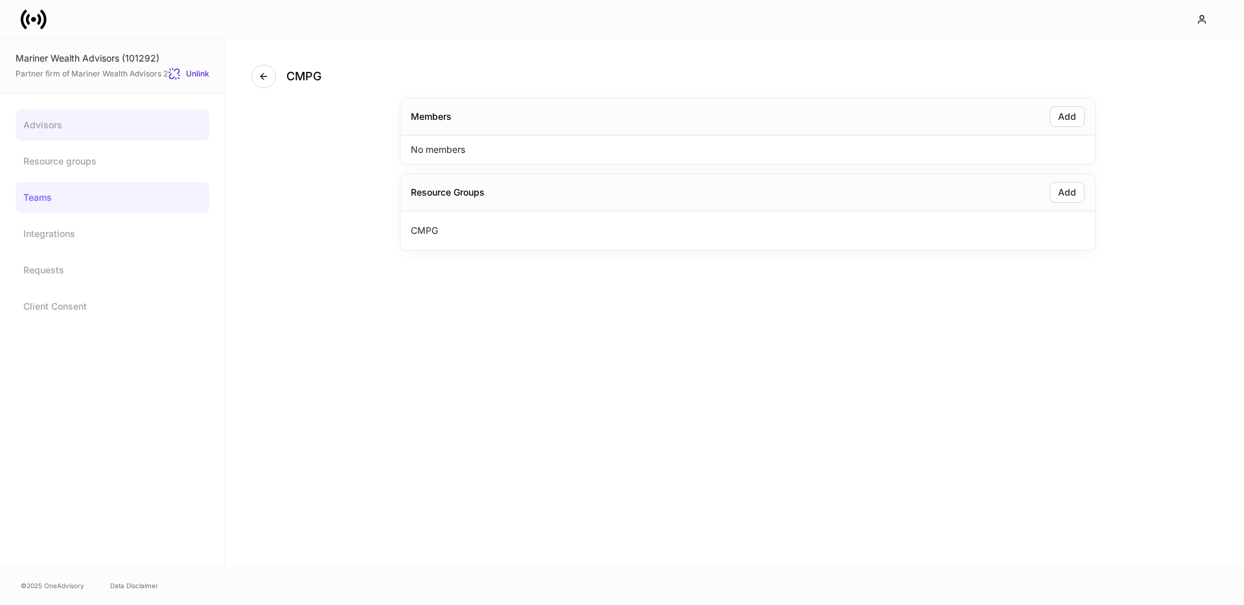
click at [52, 121] on link "Advisors" at bounding box center [113, 124] width 194 height 31
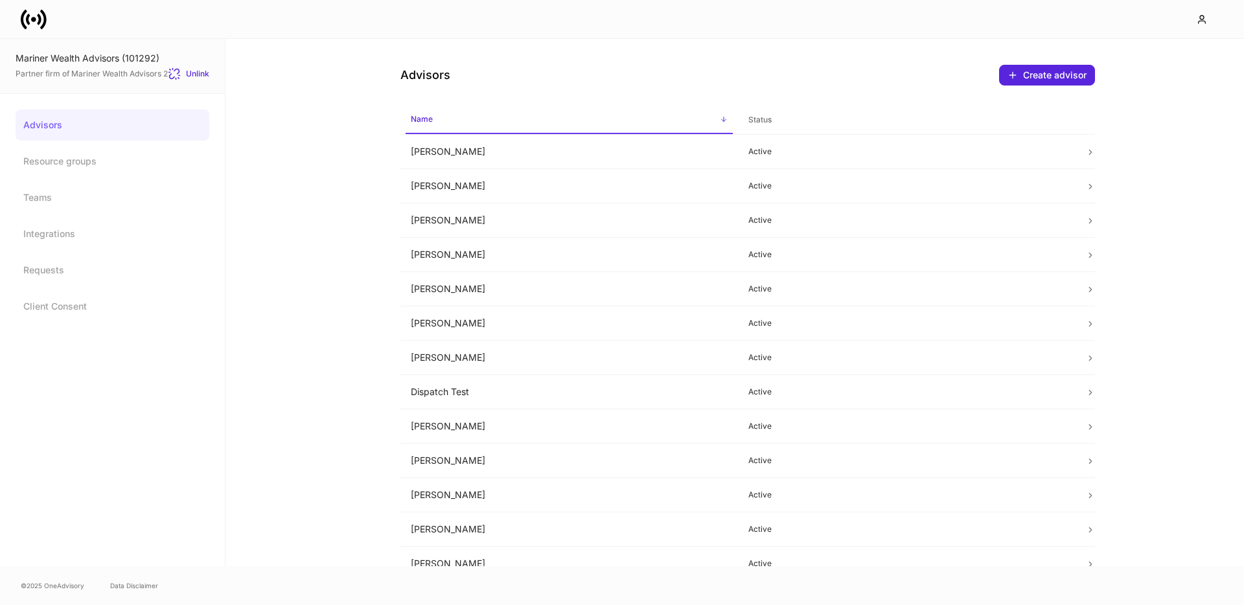
click at [36, 21] on icon at bounding box center [34, 19] width 26 height 26
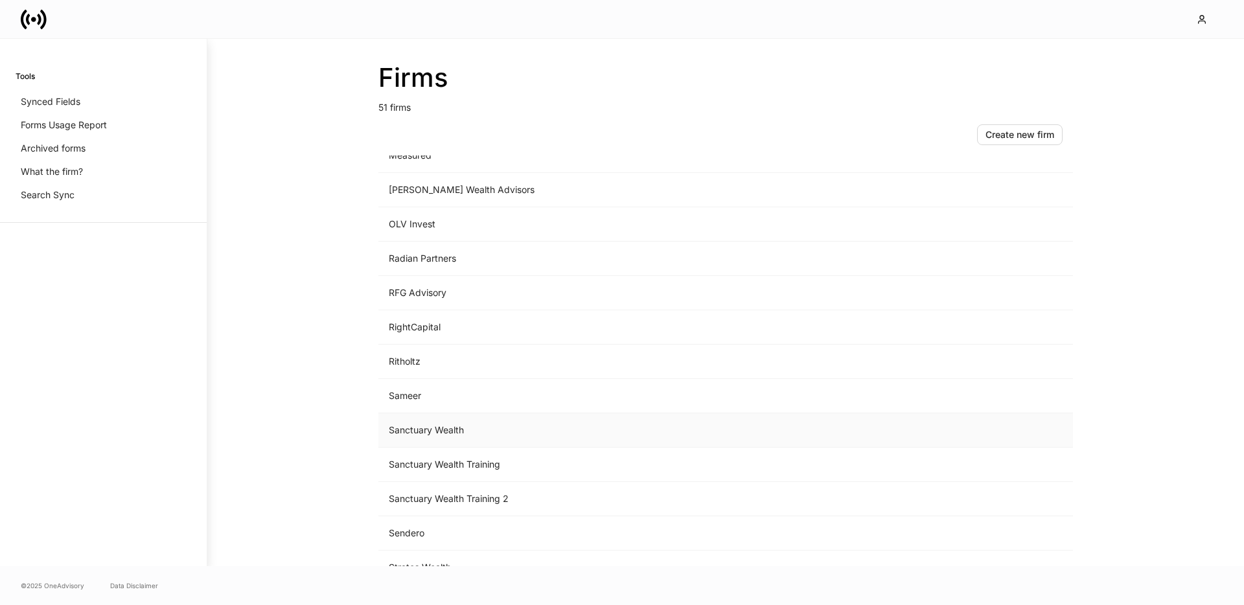
scroll to position [1082, 0]
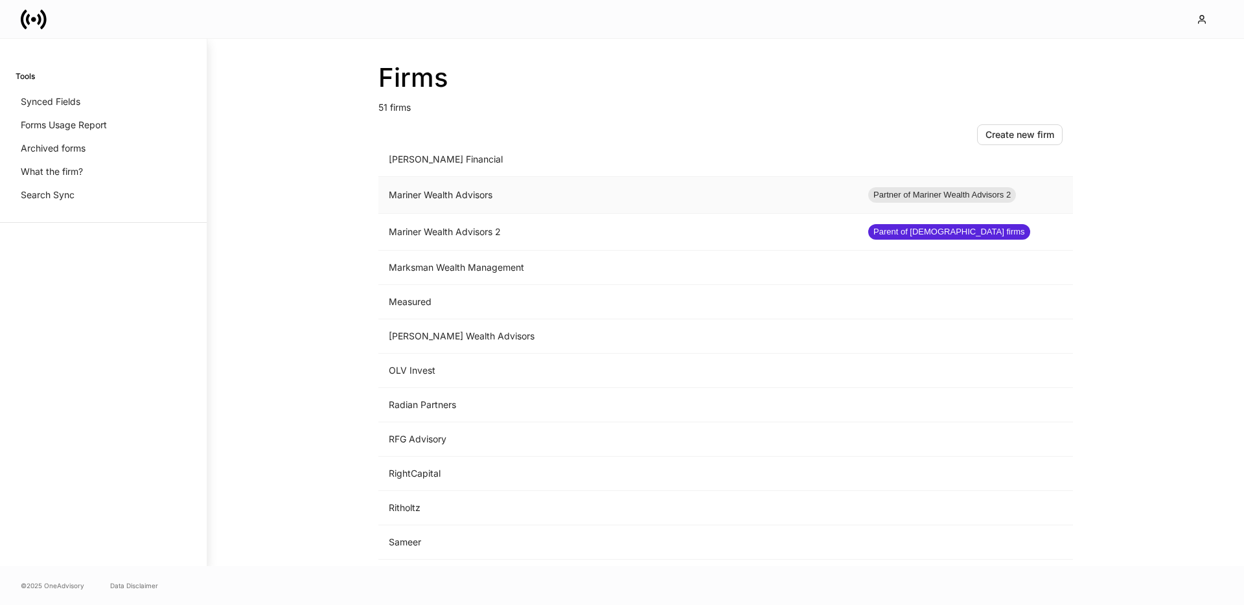
click at [533, 202] on td "Mariner Wealth Advisors" at bounding box center [617, 195] width 479 height 37
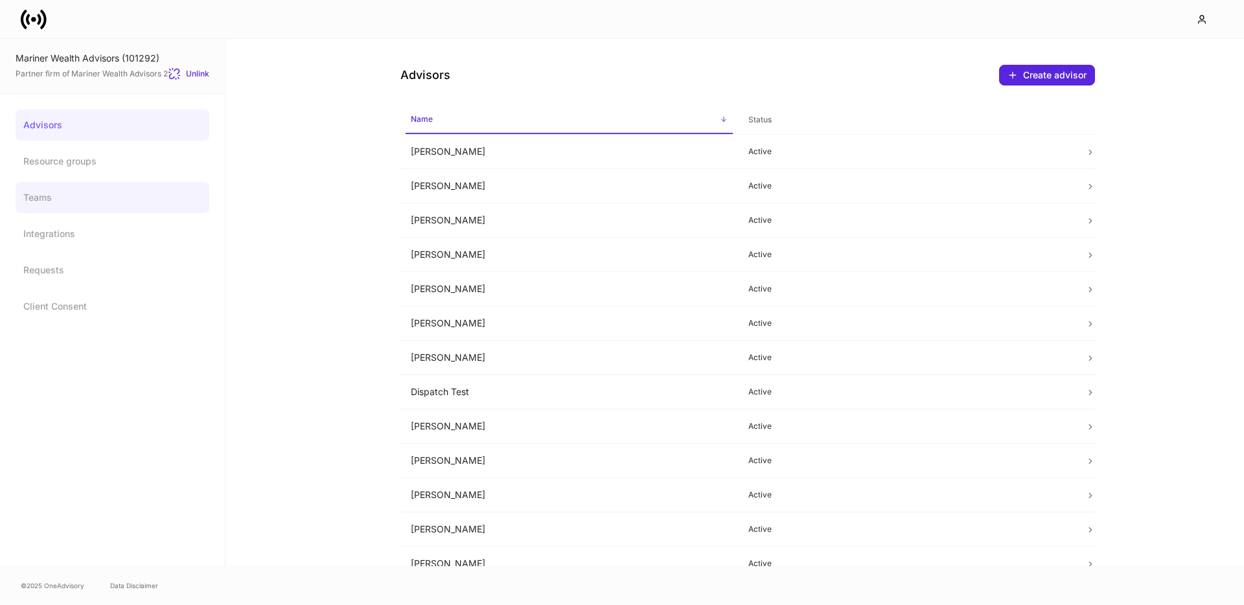
click at [86, 198] on link "Teams" at bounding box center [113, 197] width 194 height 31
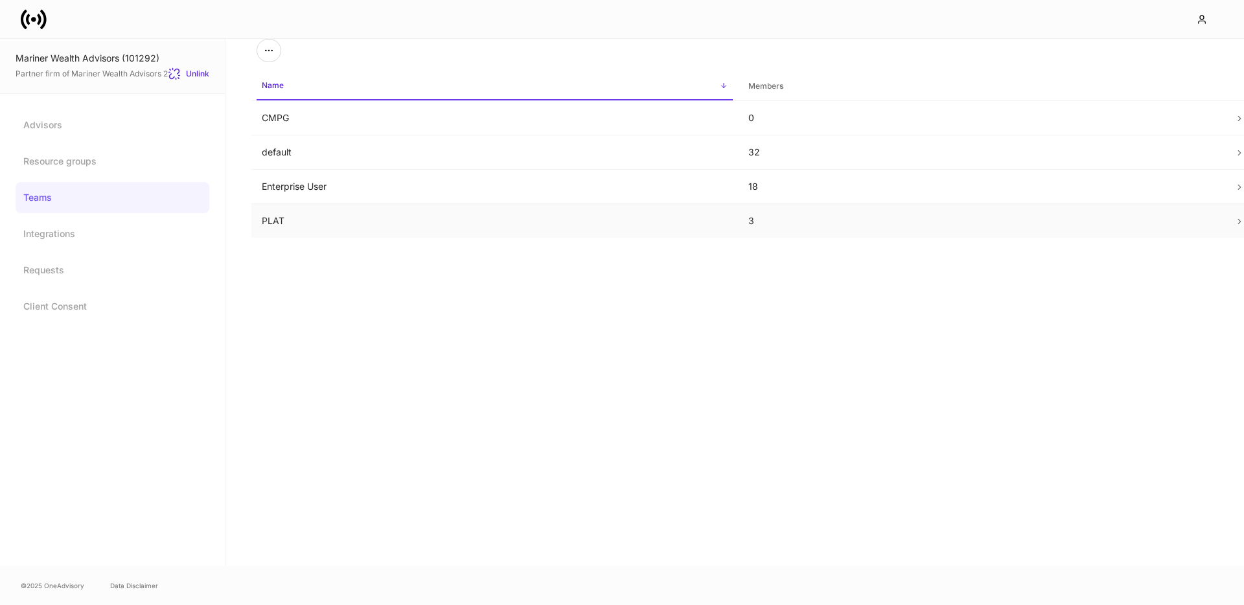
click at [723, 226] on td "PLAT" at bounding box center [494, 221] width 487 height 34
click at [415, 190] on td "Enterprise User" at bounding box center [494, 187] width 487 height 34
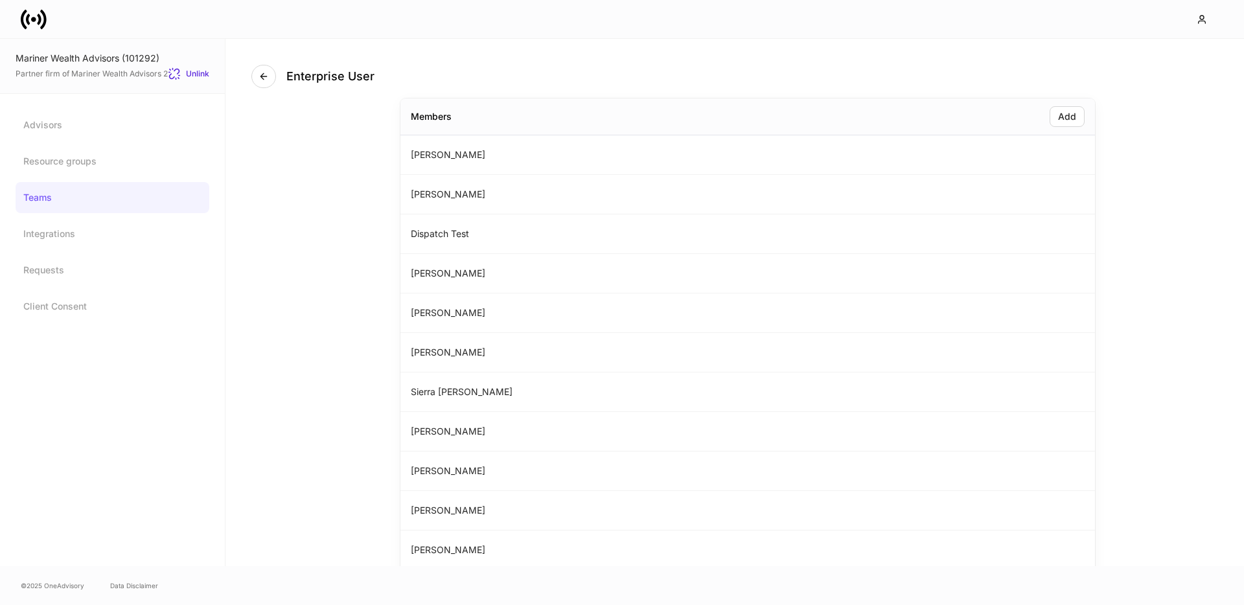
click at [83, 197] on link "Teams" at bounding box center [113, 197] width 194 height 31
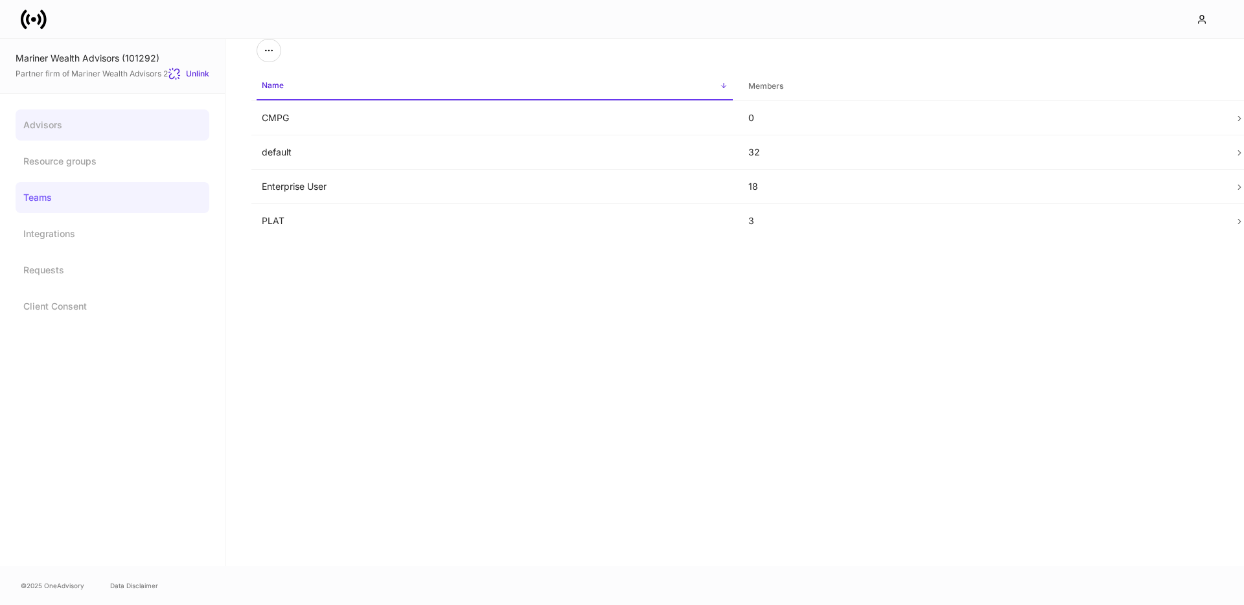
click at [65, 122] on link "Advisors" at bounding box center [113, 124] width 194 height 31
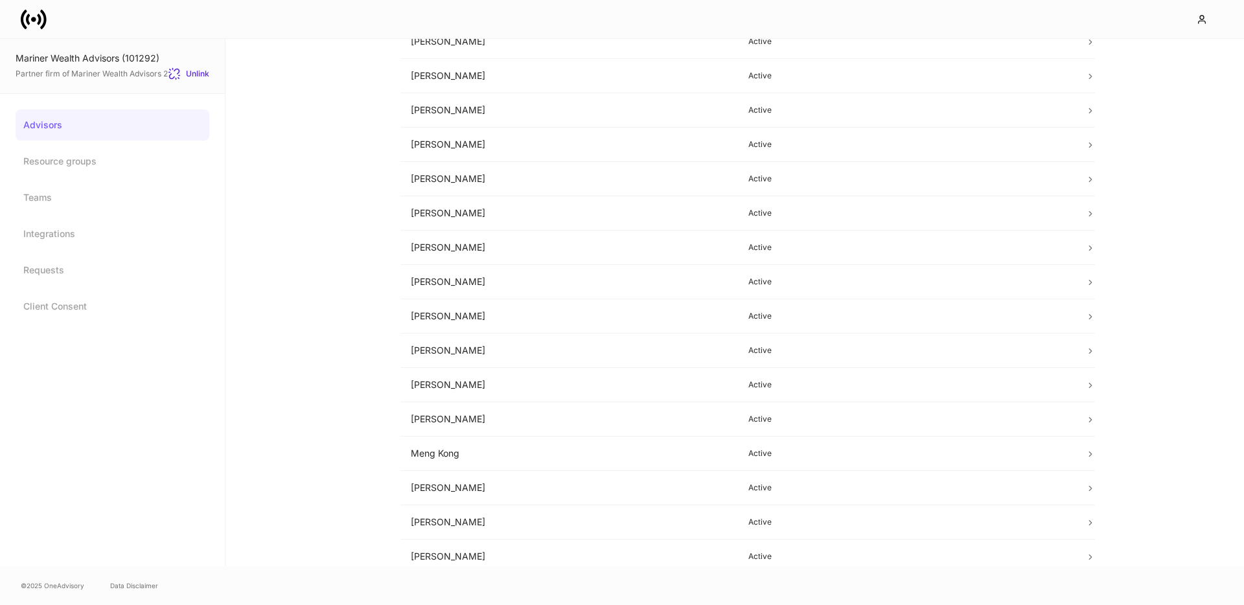
scroll to position [667, 0]
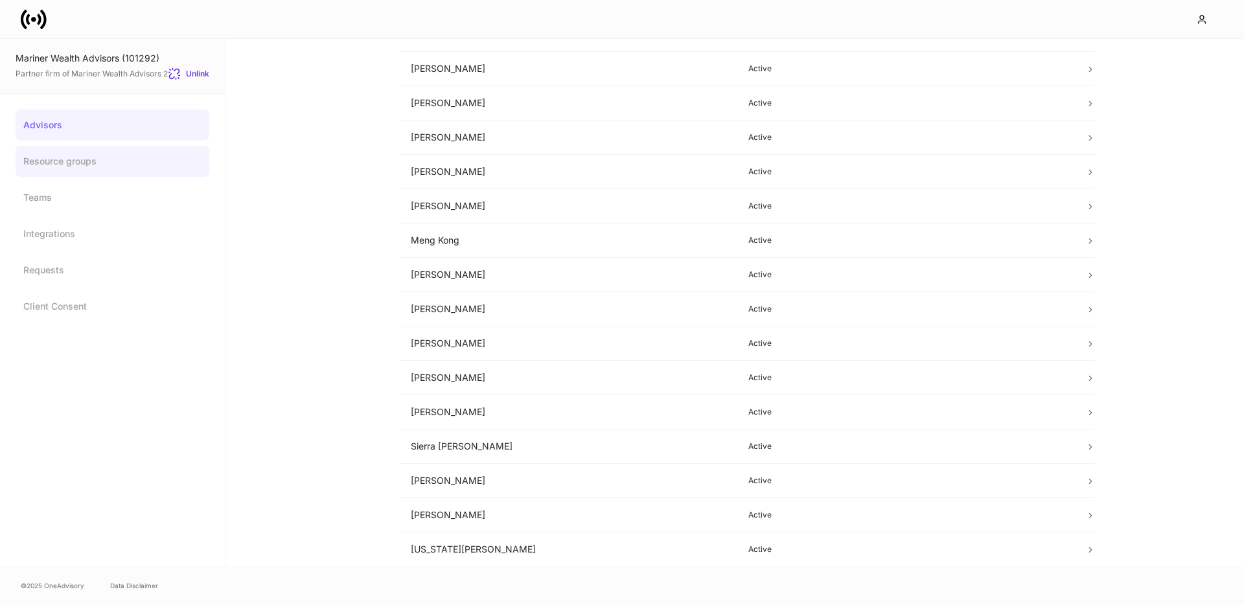
click at [80, 165] on link "Resource groups" at bounding box center [113, 161] width 194 height 31
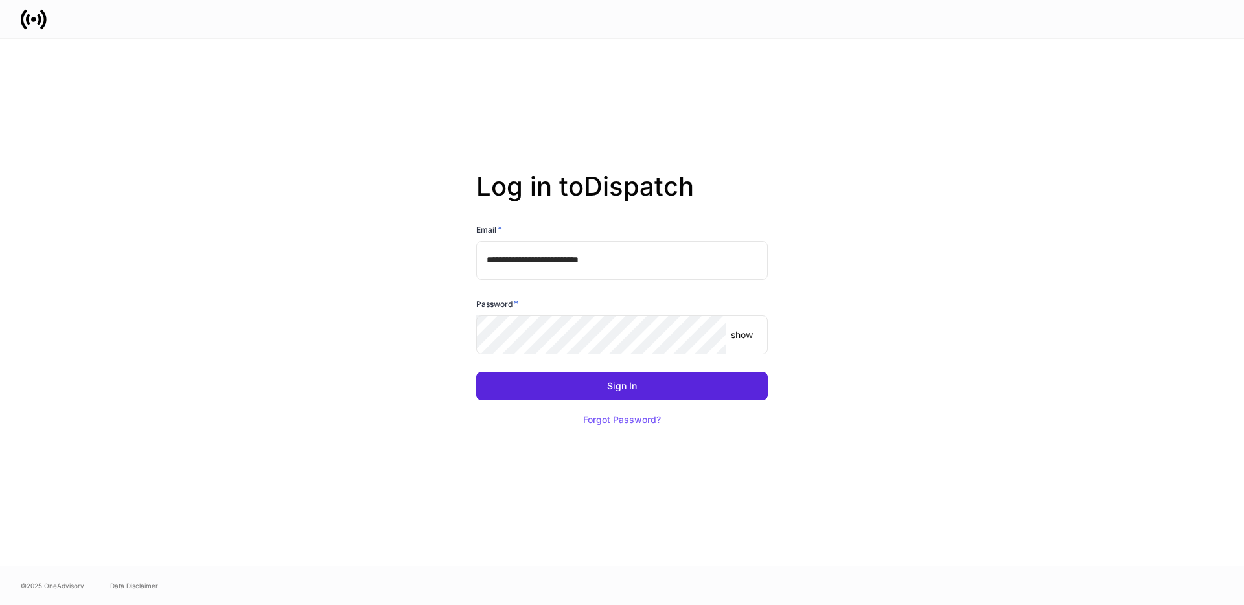
click at [651, 266] on input "**********" at bounding box center [622, 260] width 292 height 39
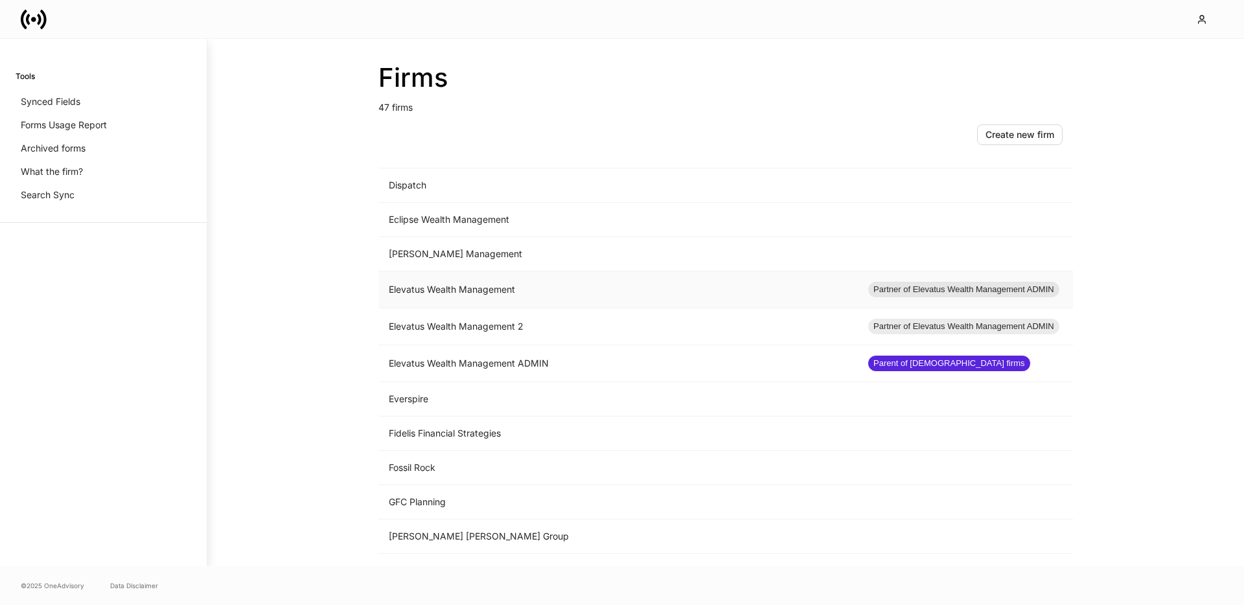
scroll to position [682, 0]
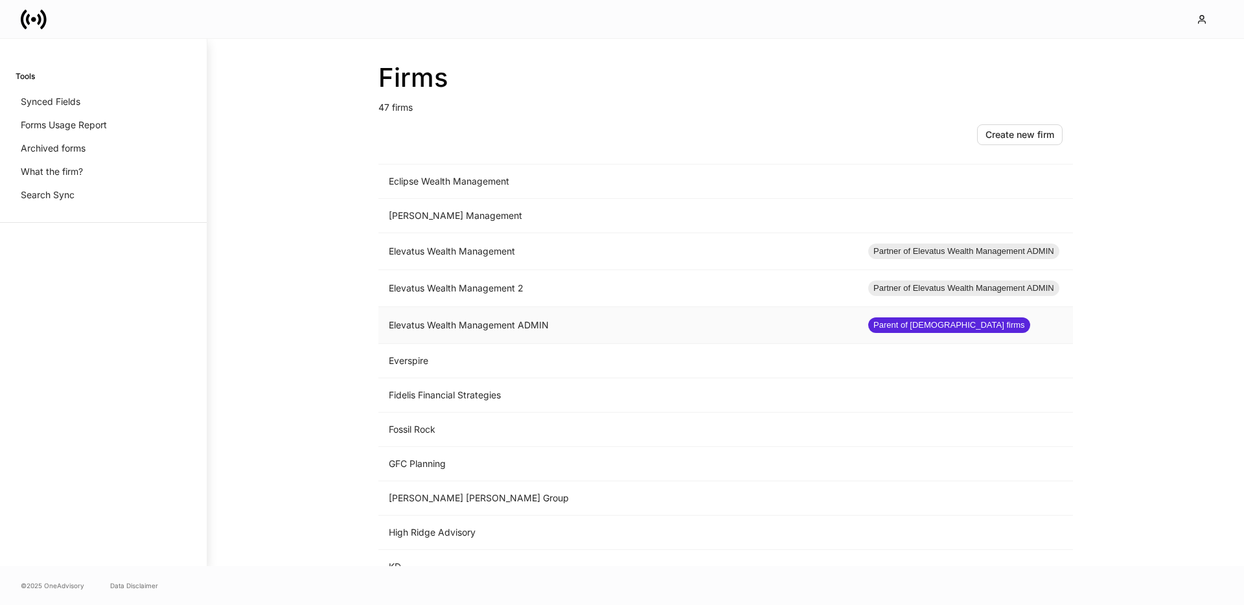
click at [523, 326] on td "Elevatus Wealth Management ADMIN" at bounding box center [617, 325] width 479 height 37
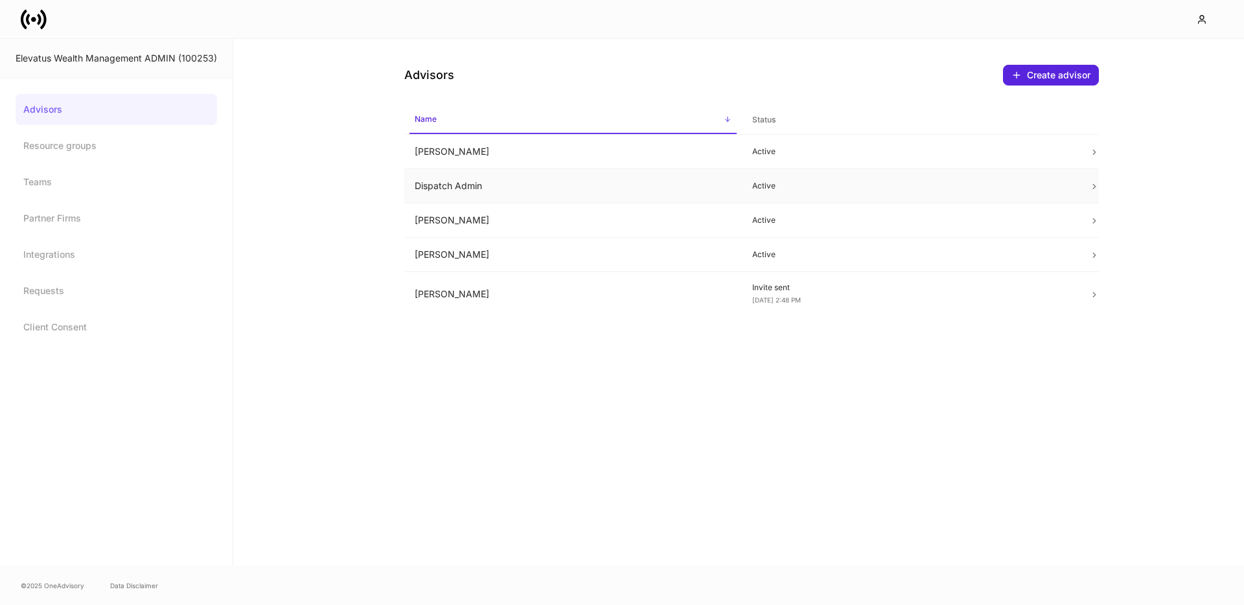
click at [535, 183] on td "Dispatch Admin" at bounding box center [573, 186] width 338 height 34
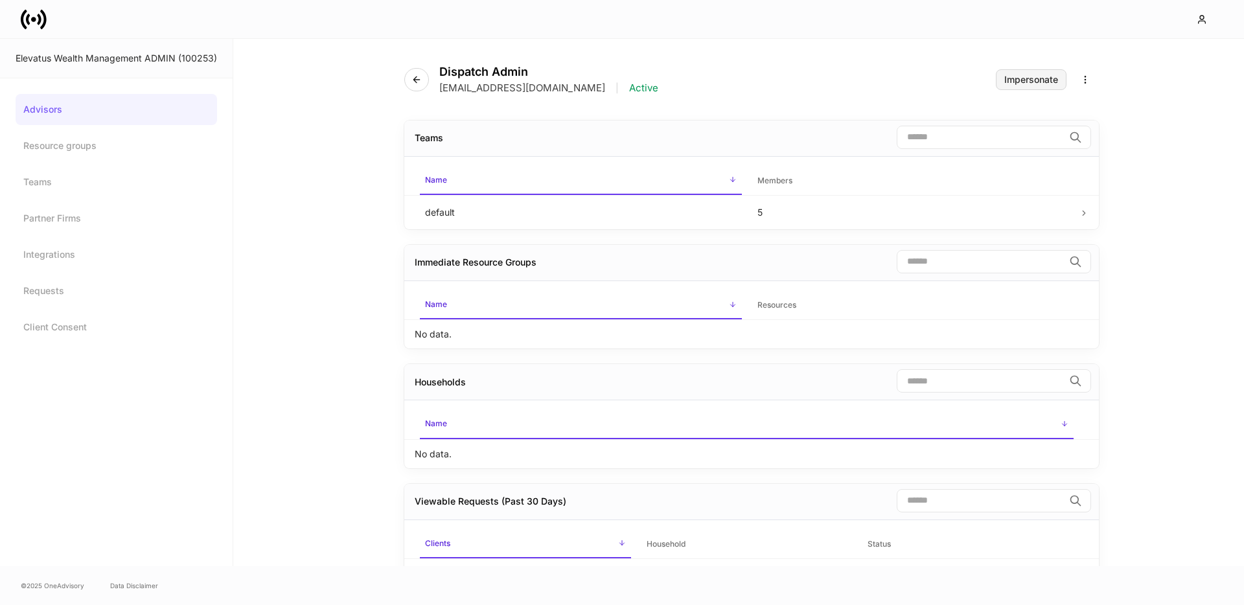
click at [1018, 79] on div "Impersonate" at bounding box center [1031, 79] width 54 height 9
